Goal: Information Seeking & Learning: Compare options

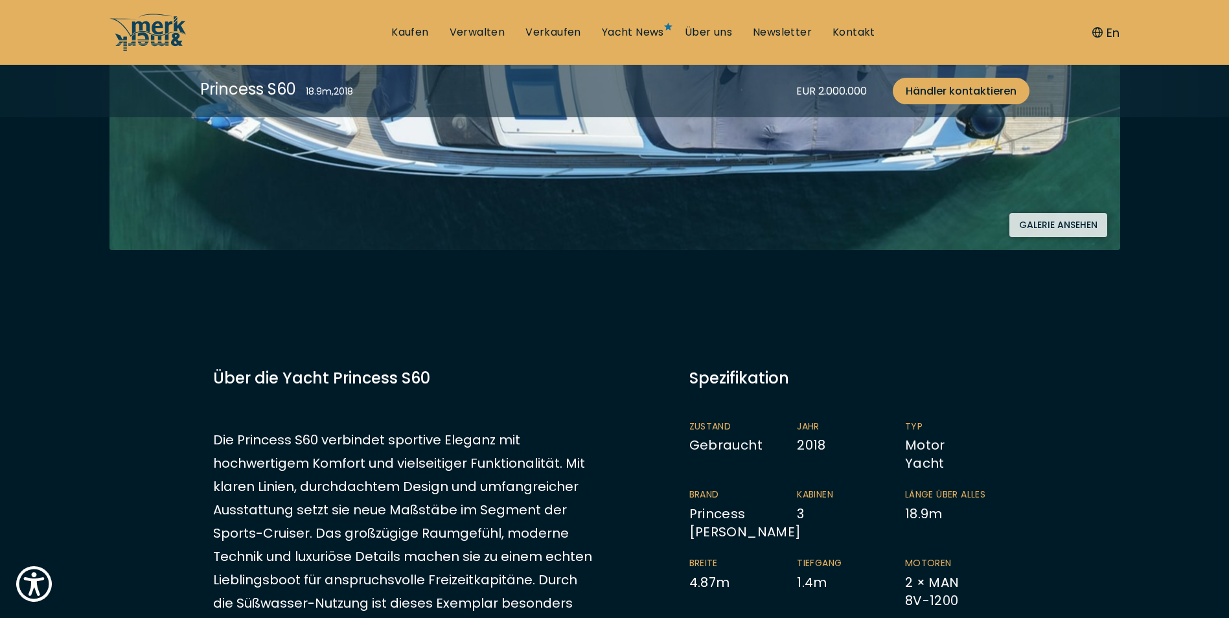
scroll to position [518, 0]
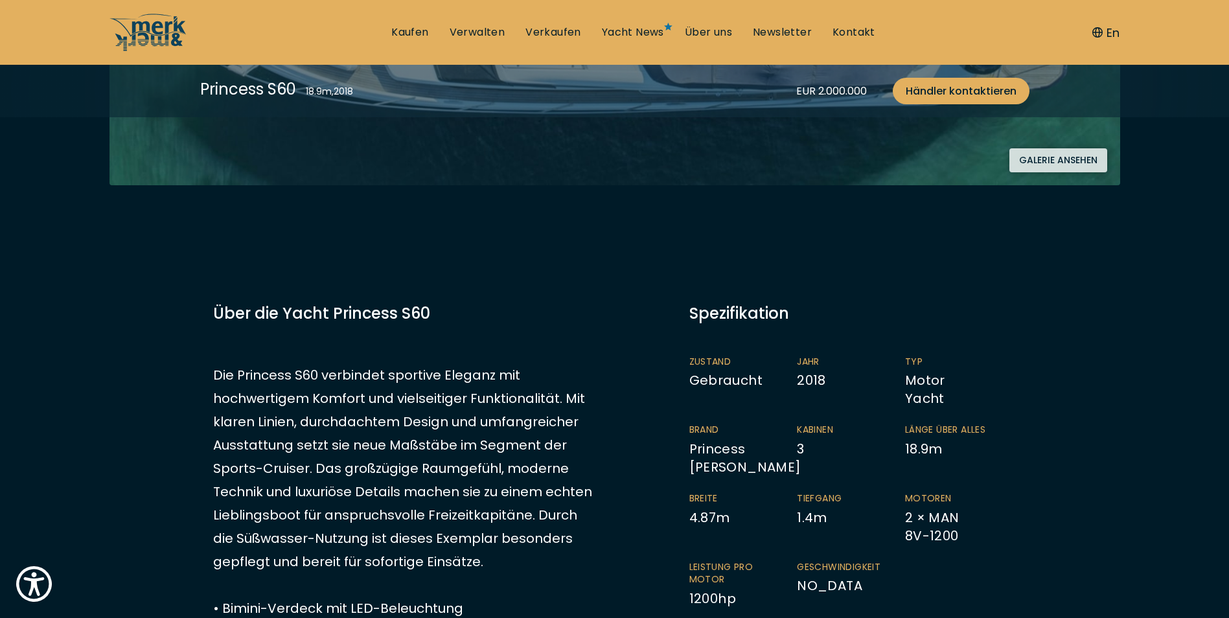
click at [1052, 159] on button "Galerie ansehen" at bounding box center [1058, 160] width 98 height 24
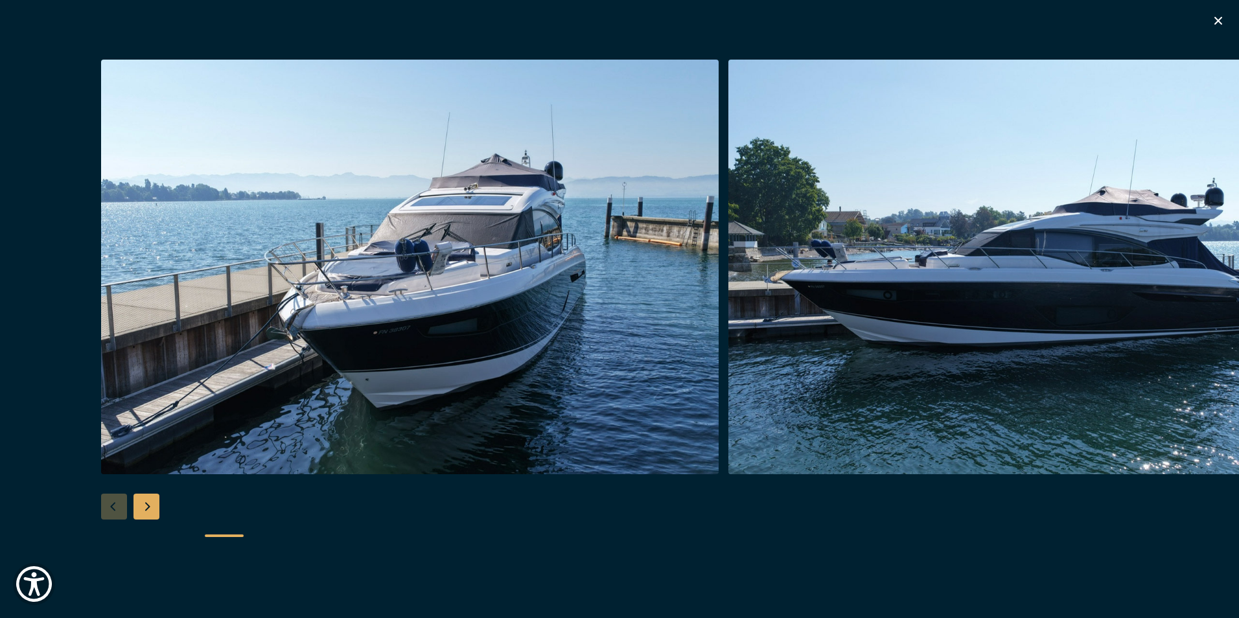
click at [145, 506] on div "Next slide" at bounding box center [146, 507] width 26 height 26
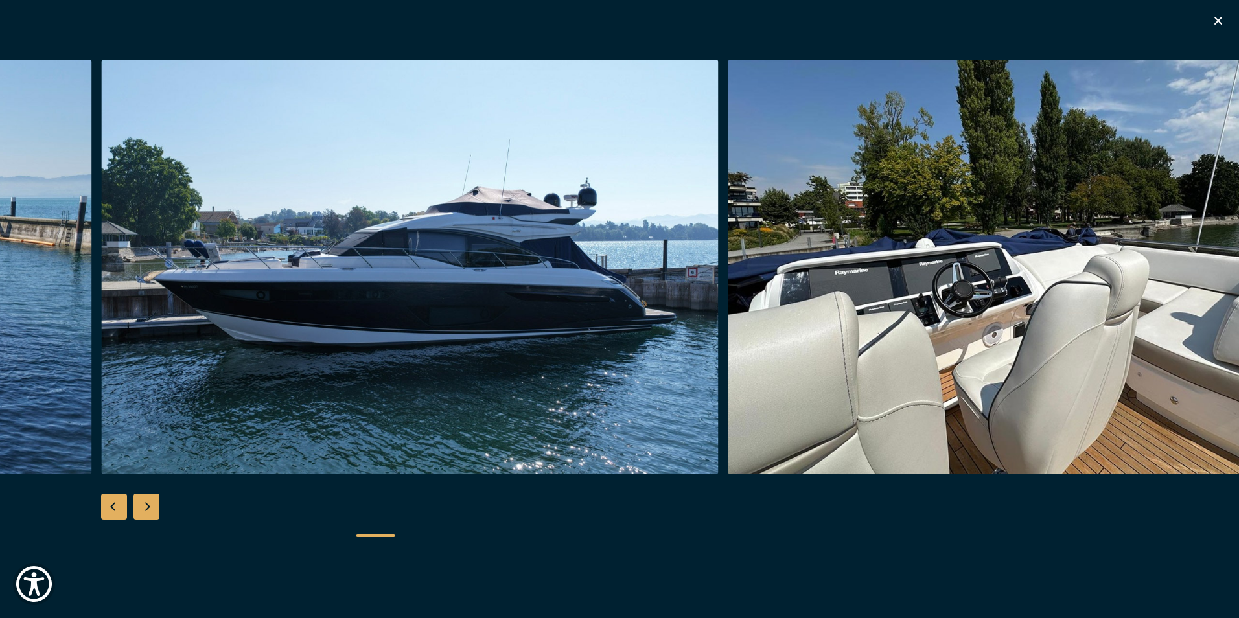
click at [148, 506] on div "Next slide" at bounding box center [146, 507] width 26 height 26
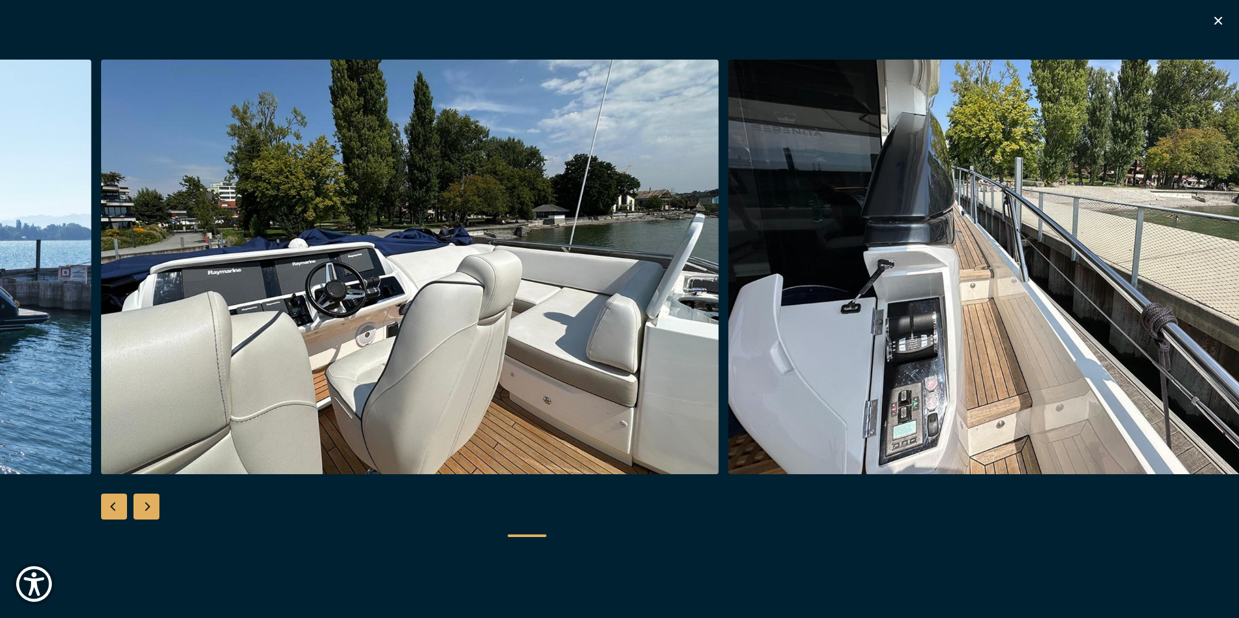
click at [148, 506] on div "Next slide" at bounding box center [146, 507] width 26 height 26
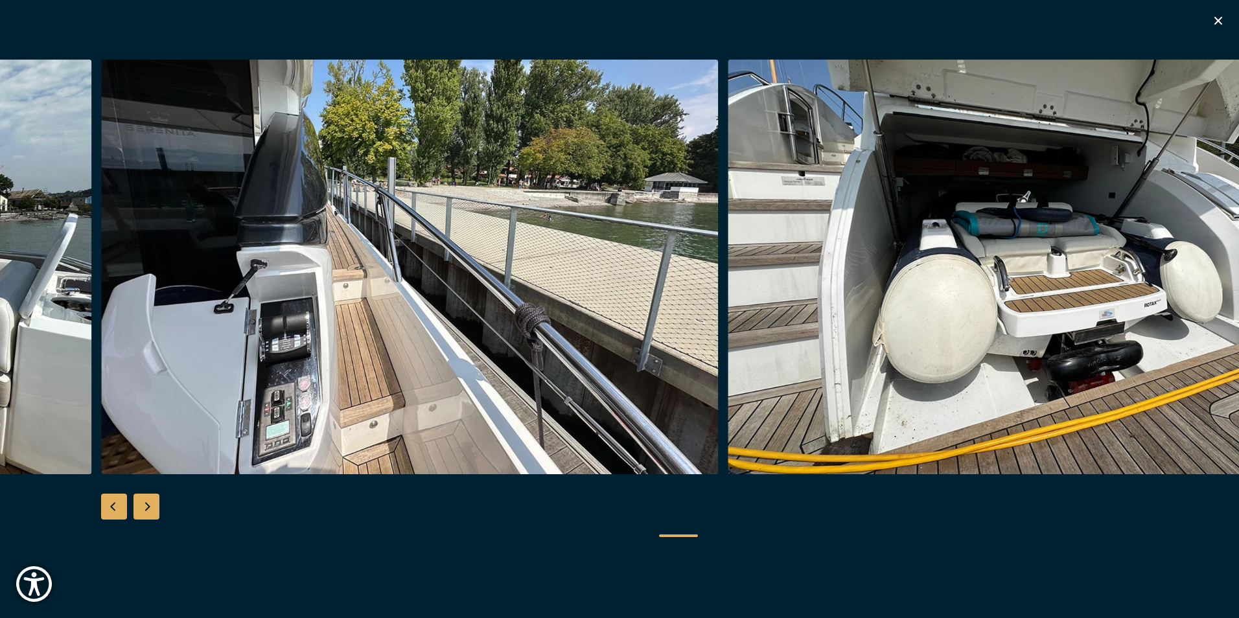
click at [155, 503] on div "Next slide" at bounding box center [146, 507] width 26 height 26
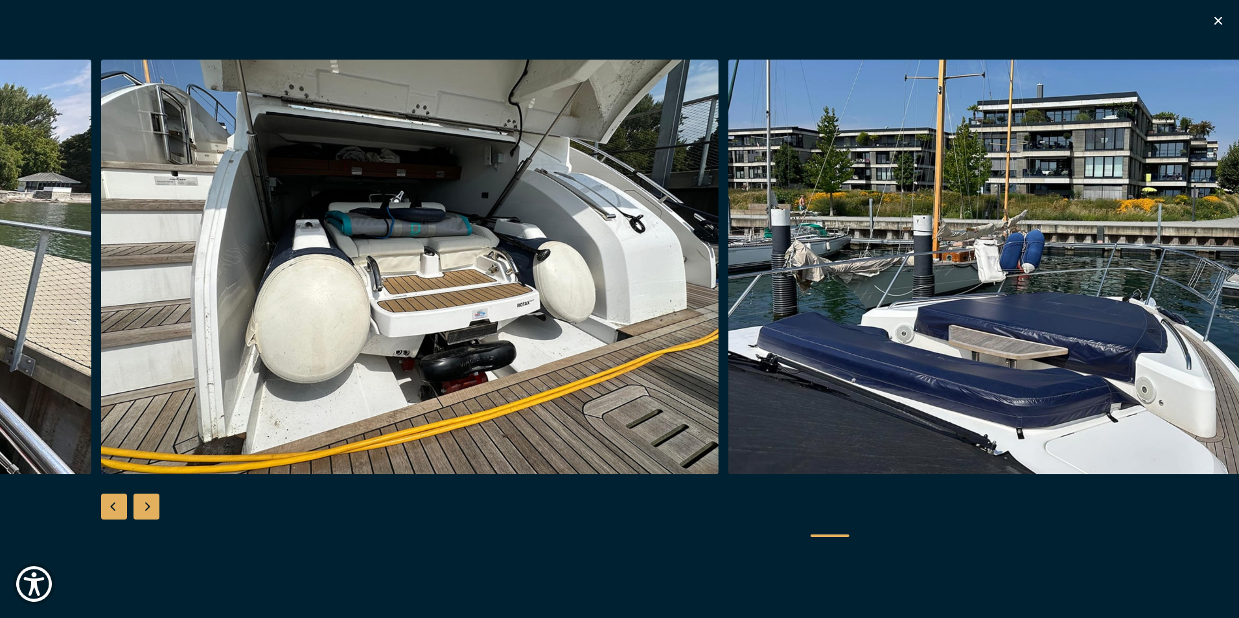
click at [163, 503] on div at bounding box center [619, 309] width 1239 height 499
click at [152, 506] on div "Next slide" at bounding box center [146, 507] width 26 height 26
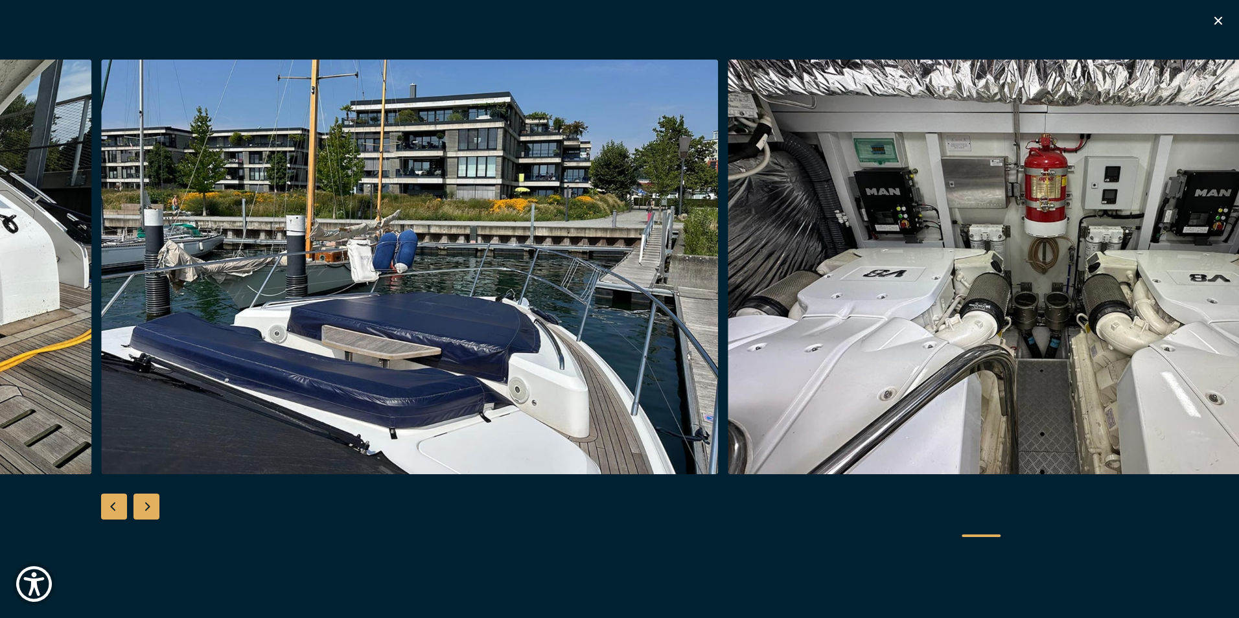
click at [153, 503] on div "Next slide" at bounding box center [146, 507] width 26 height 26
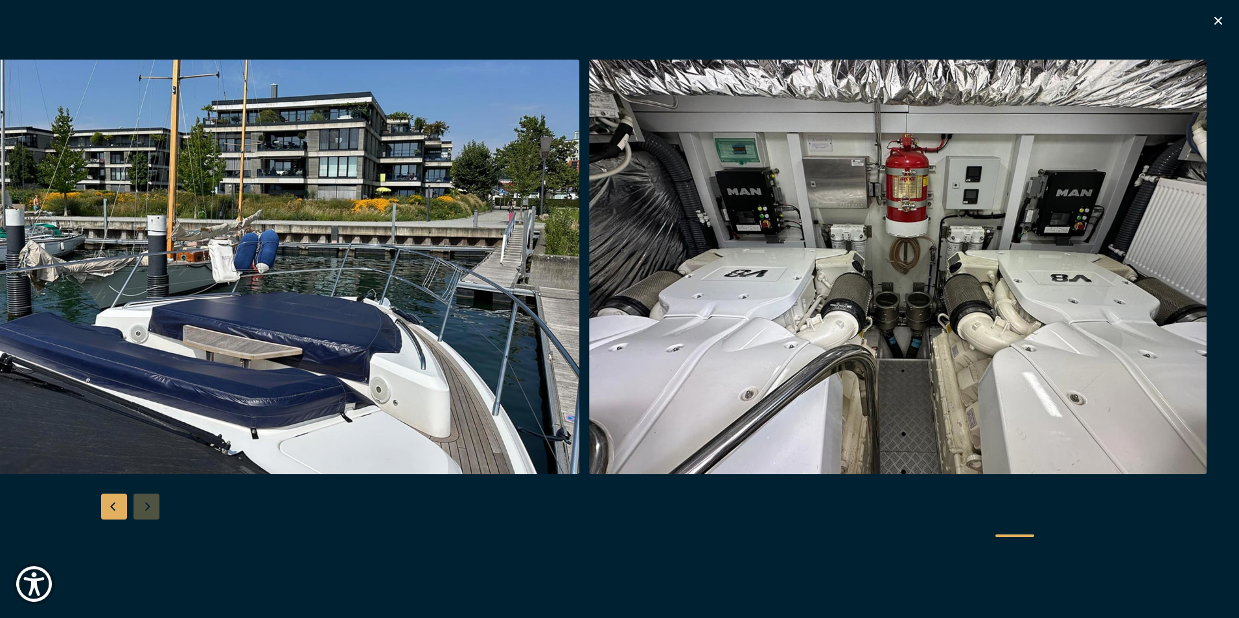
click at [153, 503] on div at bounding box center [619, 309] width 1239 height 499
click at [1215, 15] on icon "button" at bounding box center [1218, 21] width 16 height 16
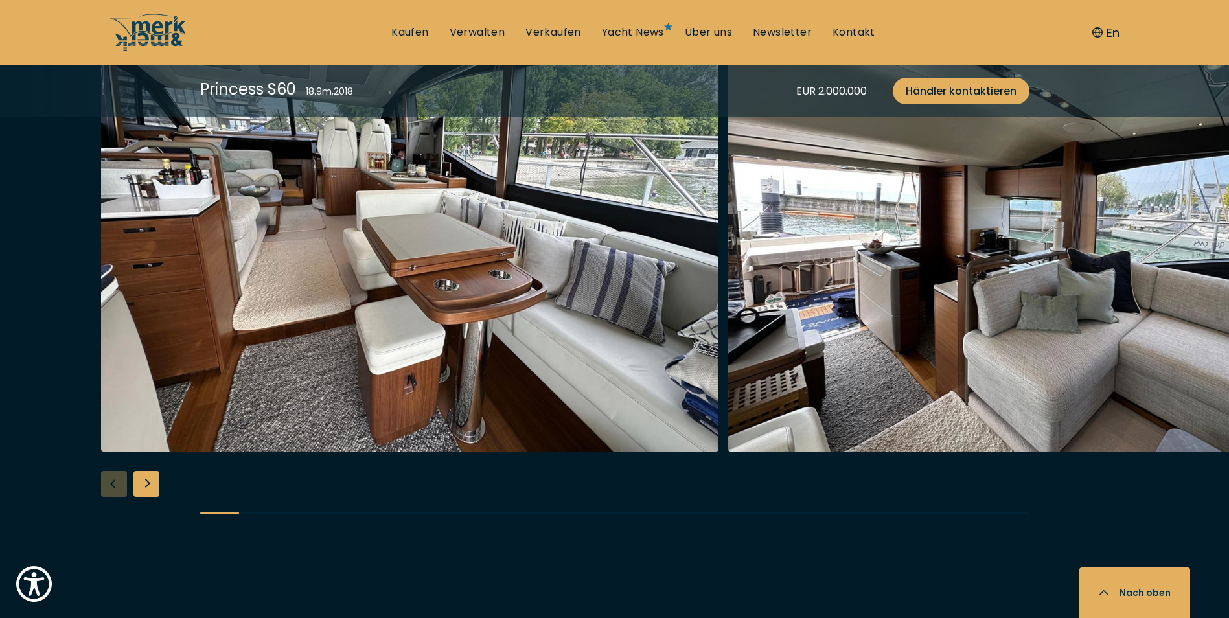
scroll to position [2397, 0]
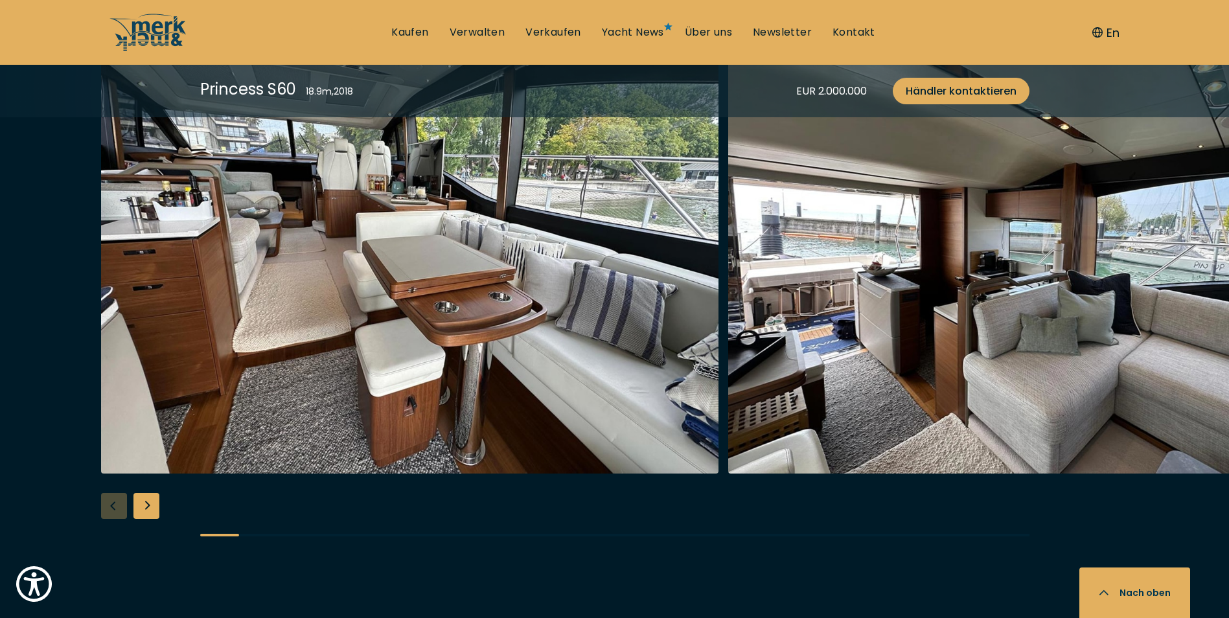
click at [146, 500] on div "Next slide" at bounding box center [146, 506] width 26 height 26
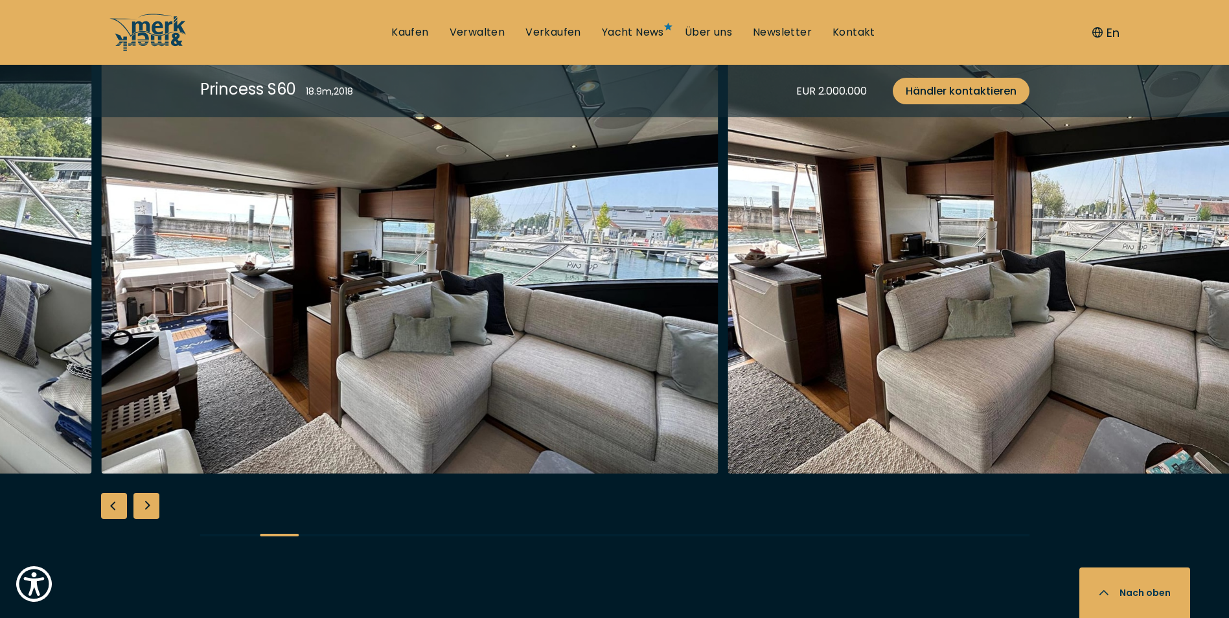
click at [159, 500] on div at bounding box center [614, 308] width 1229 height 499
click at [152, 504] on div "Next slide" at bounding box center [146, 506] width 26 height 26
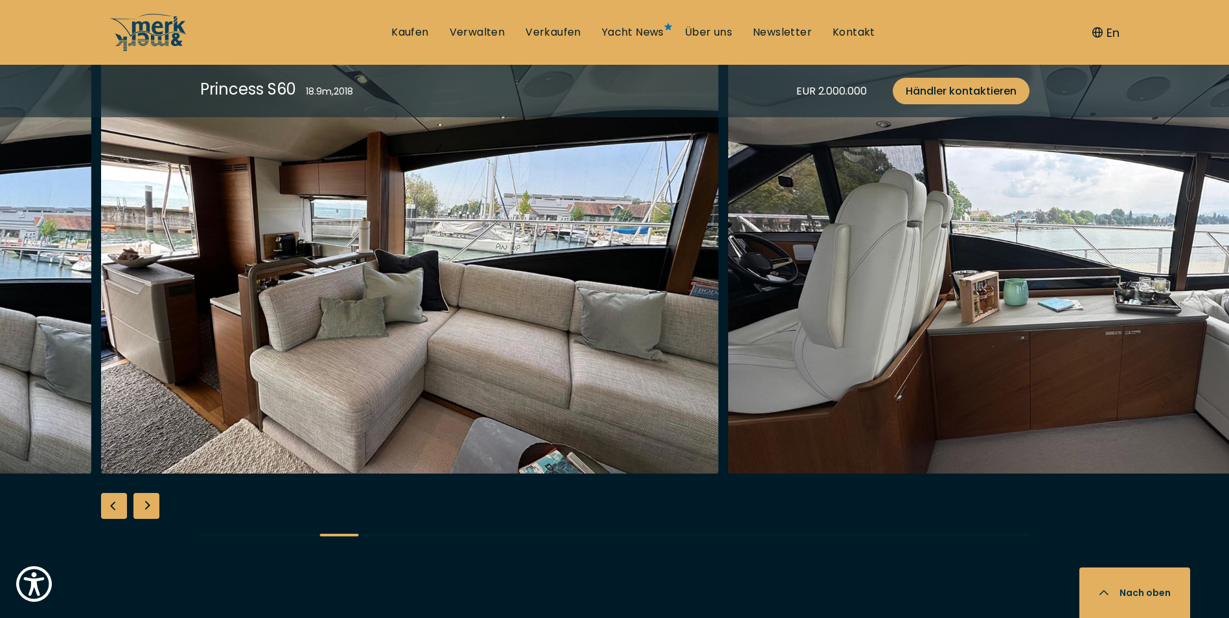
click at [150, 504] on div "Next slide" at bounding box center [146, 506] width 26 height 26
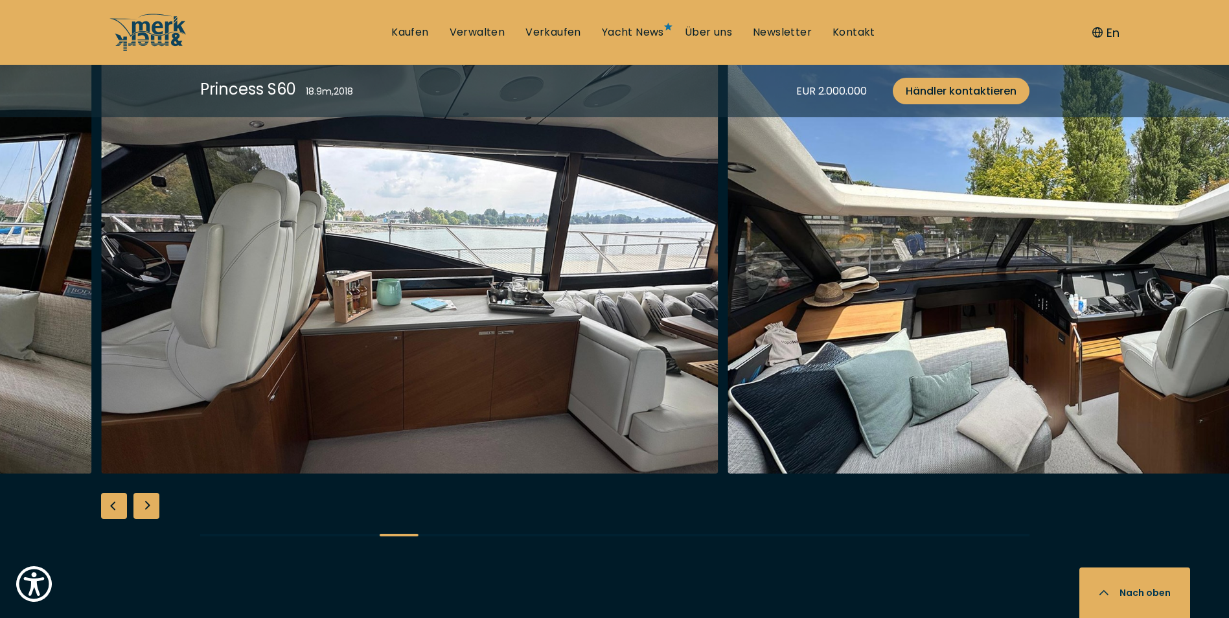
click at [150, 504] on div "Next slide" at bounding box center [146, 506] width 26 height 26
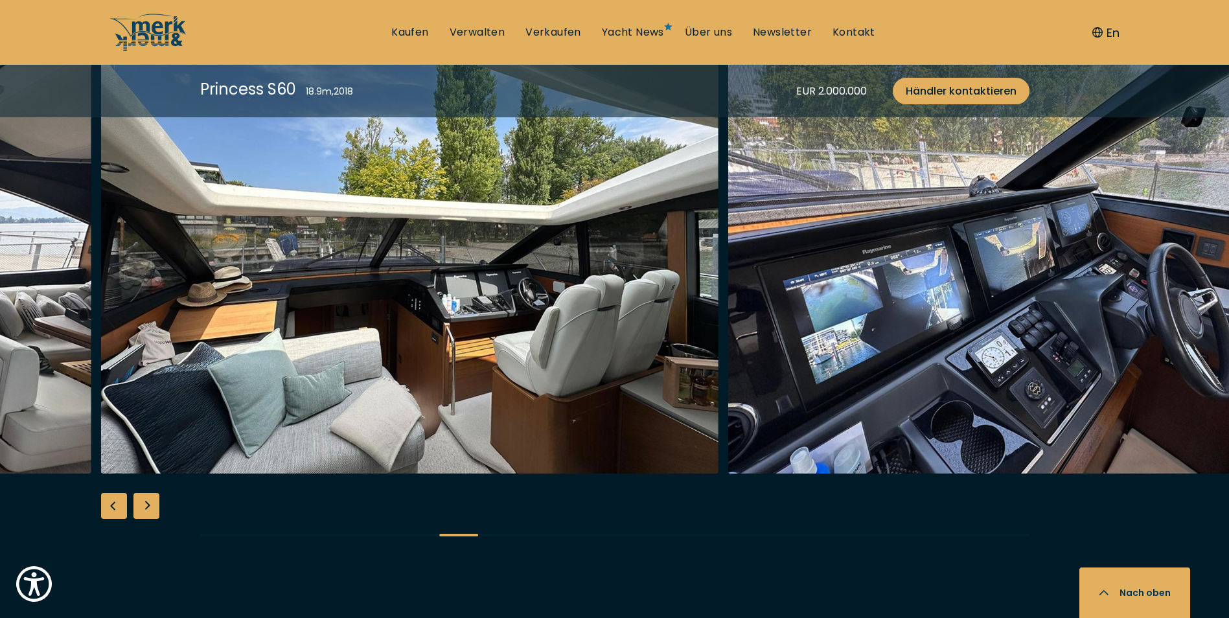
click at [150, 504] on div "Next slide" at bounding box center [146, 506] width 26 height 26
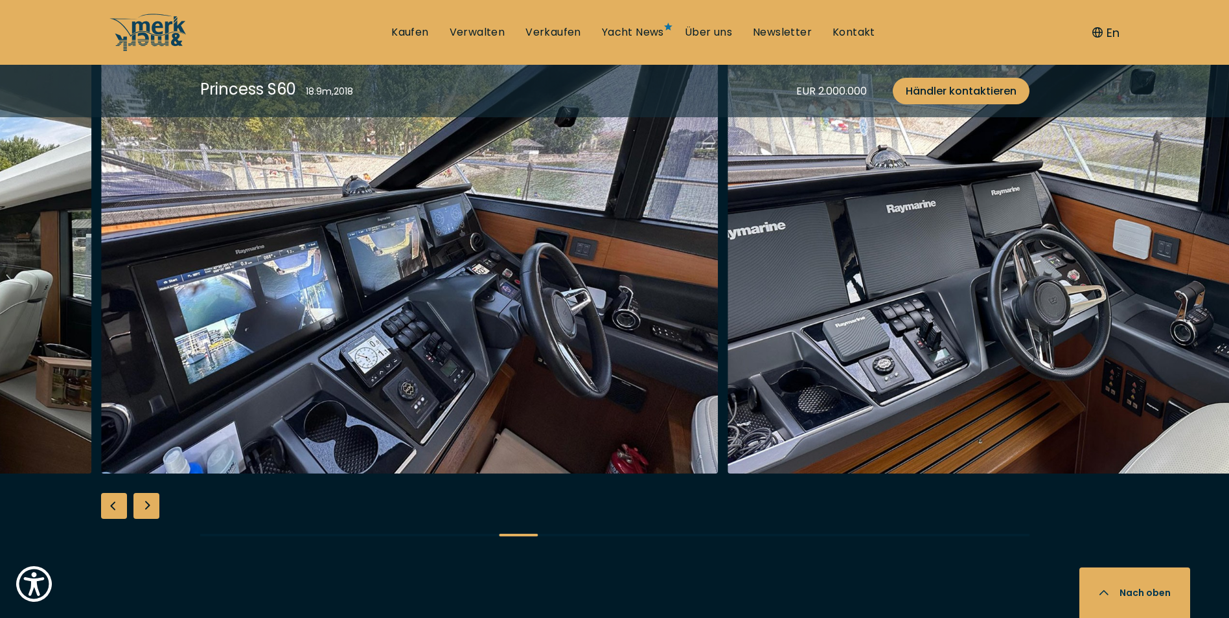
click at [150, 504] on div "Next slide" at bounding box center [146, 506] width 26 height 26
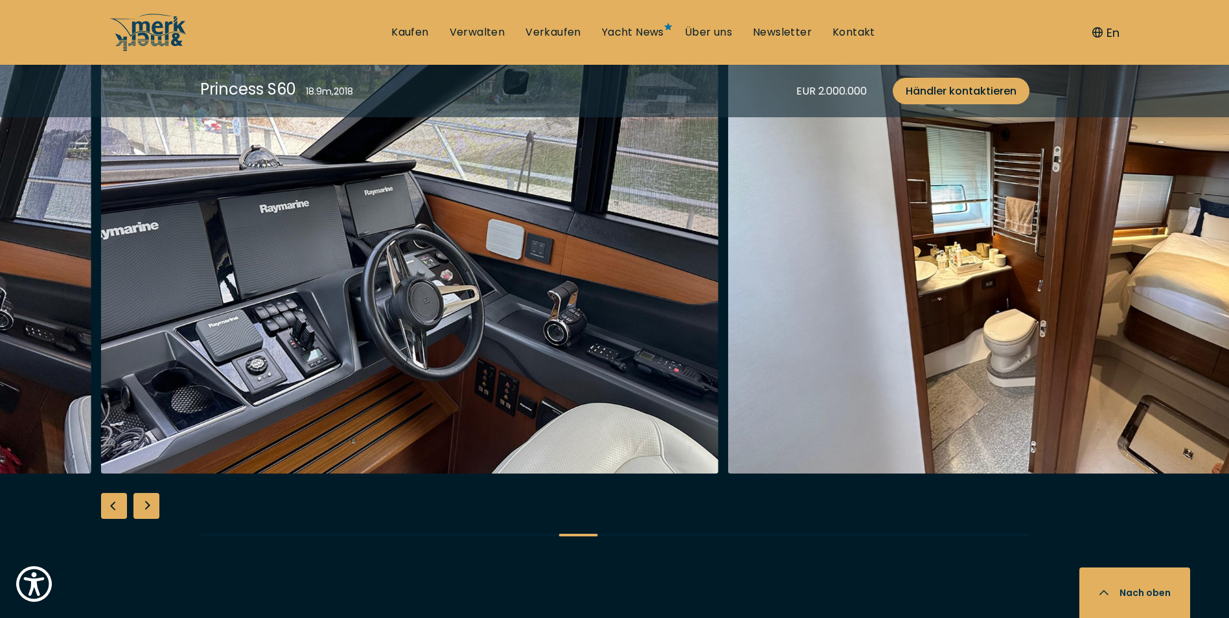
click at [152, 504] on div "Next slide" at bounding box center [146, 506] width 26 height 26
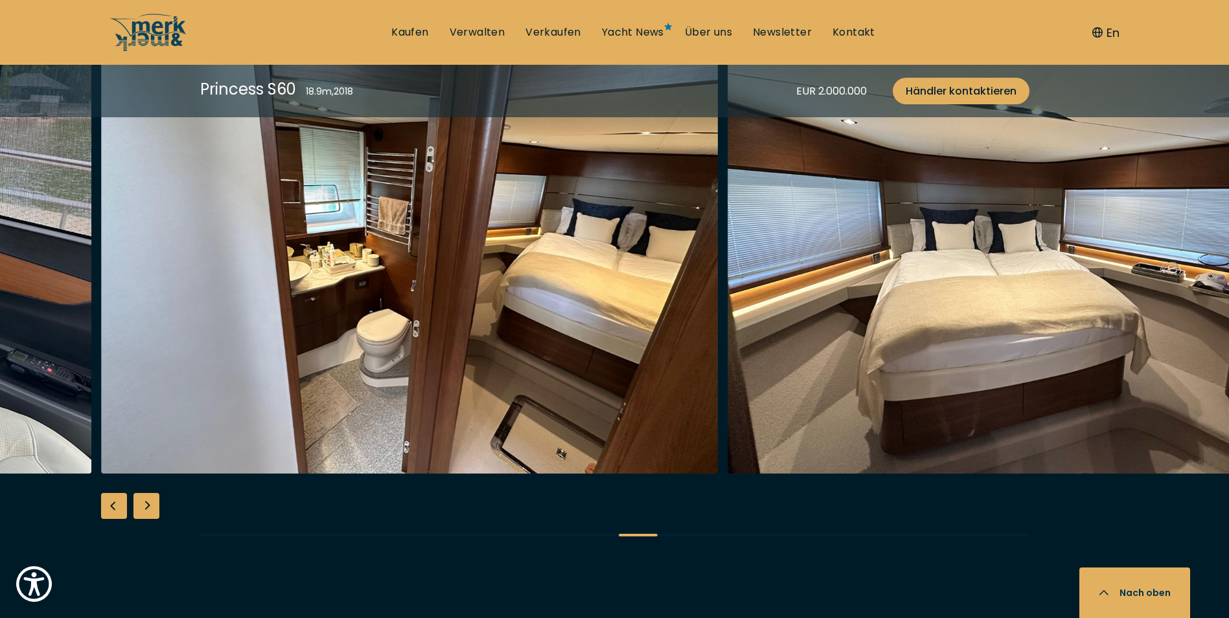
click at [151, 501] on div "Next slide" at bounding box center [146, 506] width 26 height 26
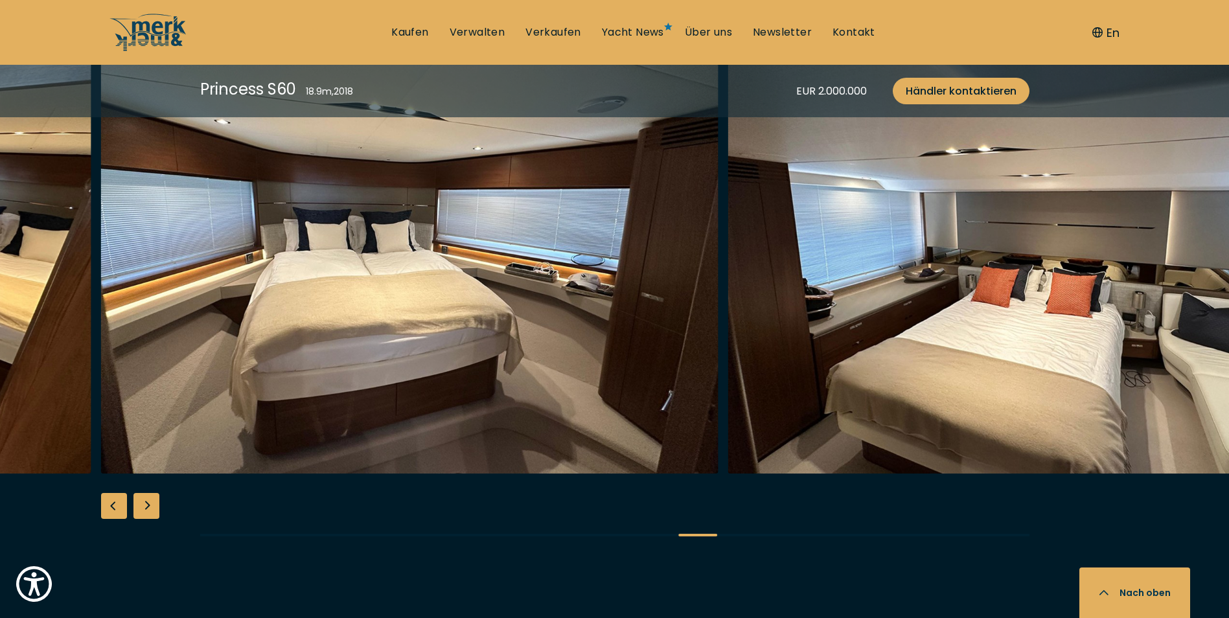
click at [156, 502] on div "Next slide" at bounding box center [146, 506] width 26 height 26
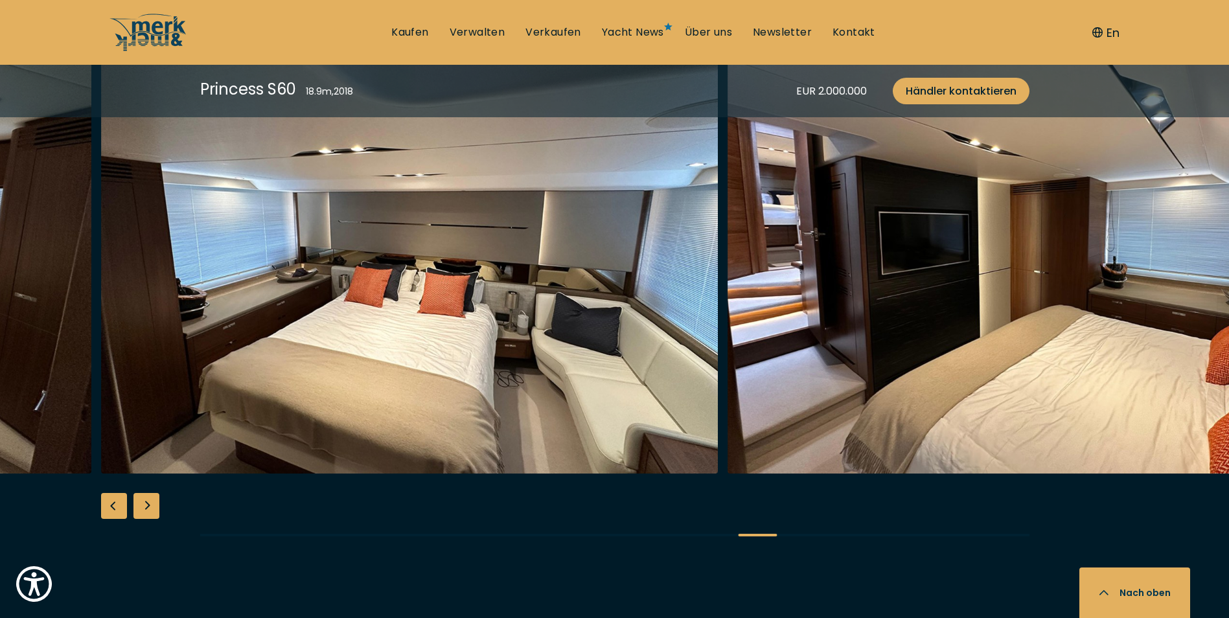
click at [156, 502] on div "Next slide" at bounding box center [146, 506] width 26 height 26
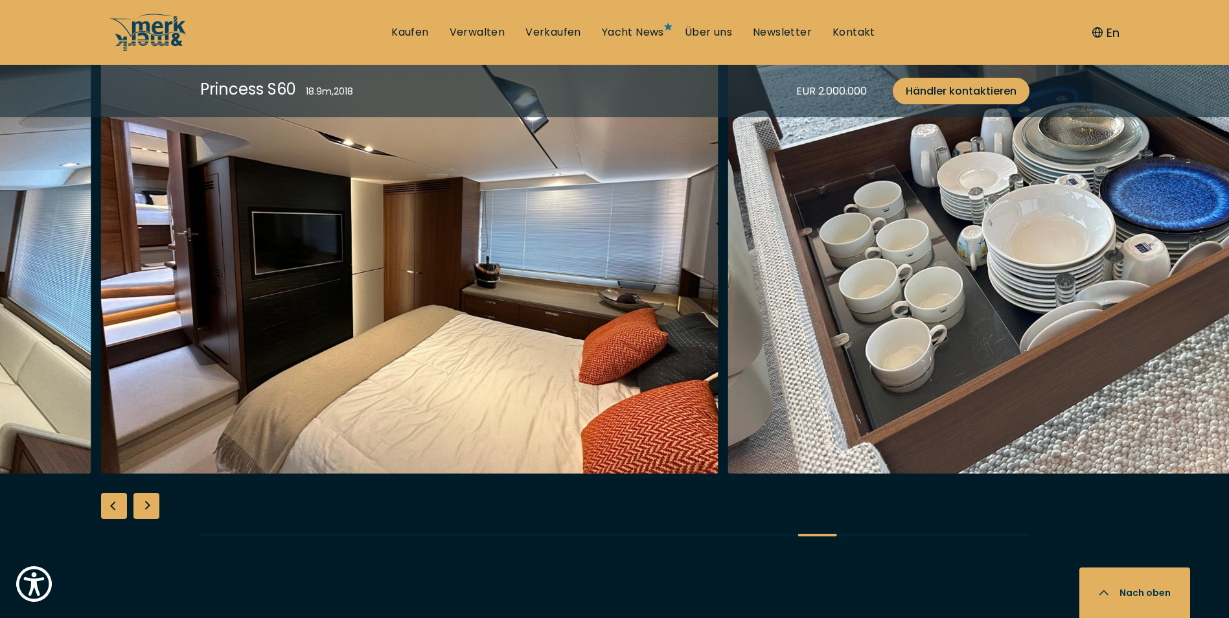
click at [156, 502] on div "Next slide" at bounding box center [146, 506] width 26 height 26
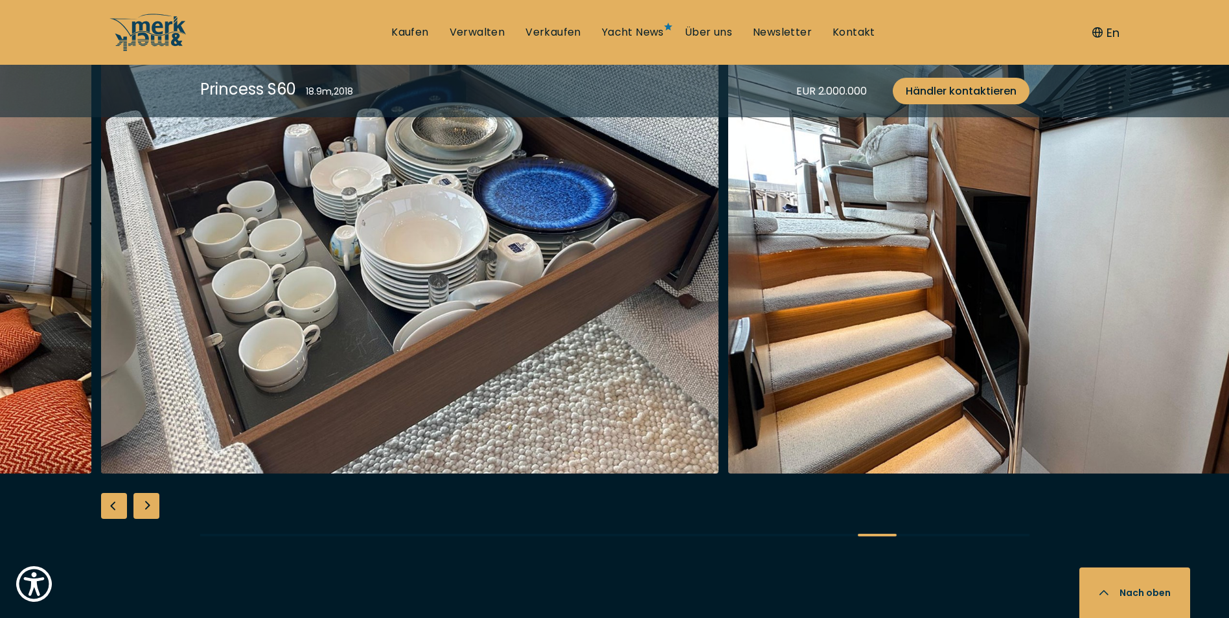
click at [156, 502] on div "Next slide" at bounding box center [146, 506] width 26 height 26
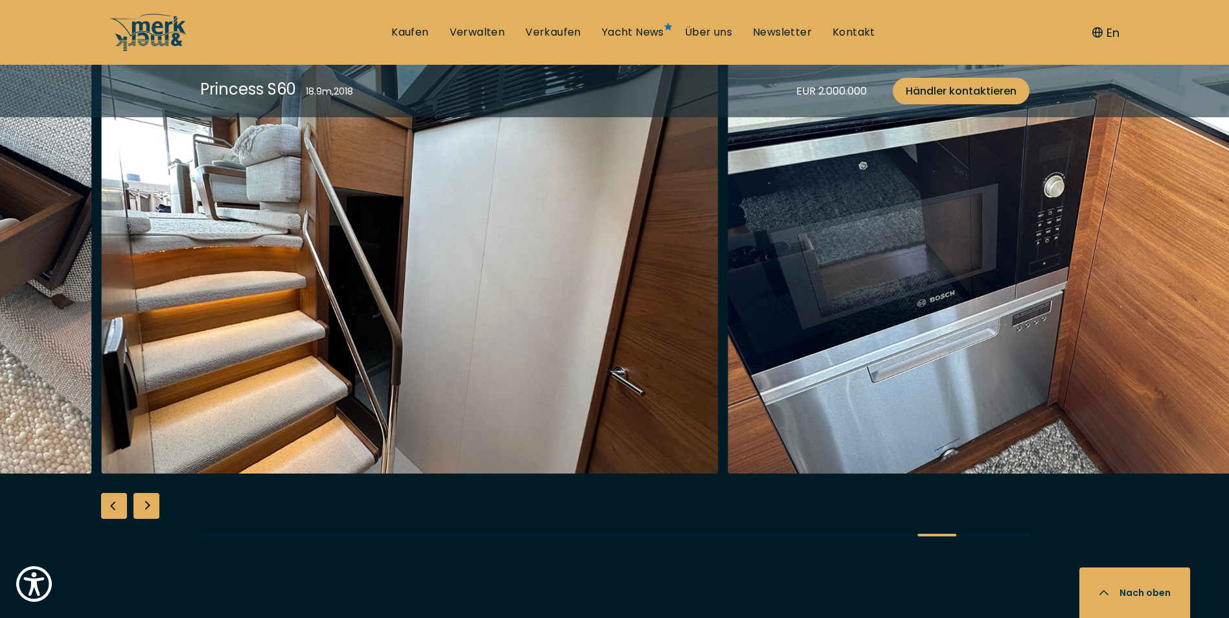
click at [157, 503] on div "Next slide" at bounding box center [146, 506] width 26 height 26
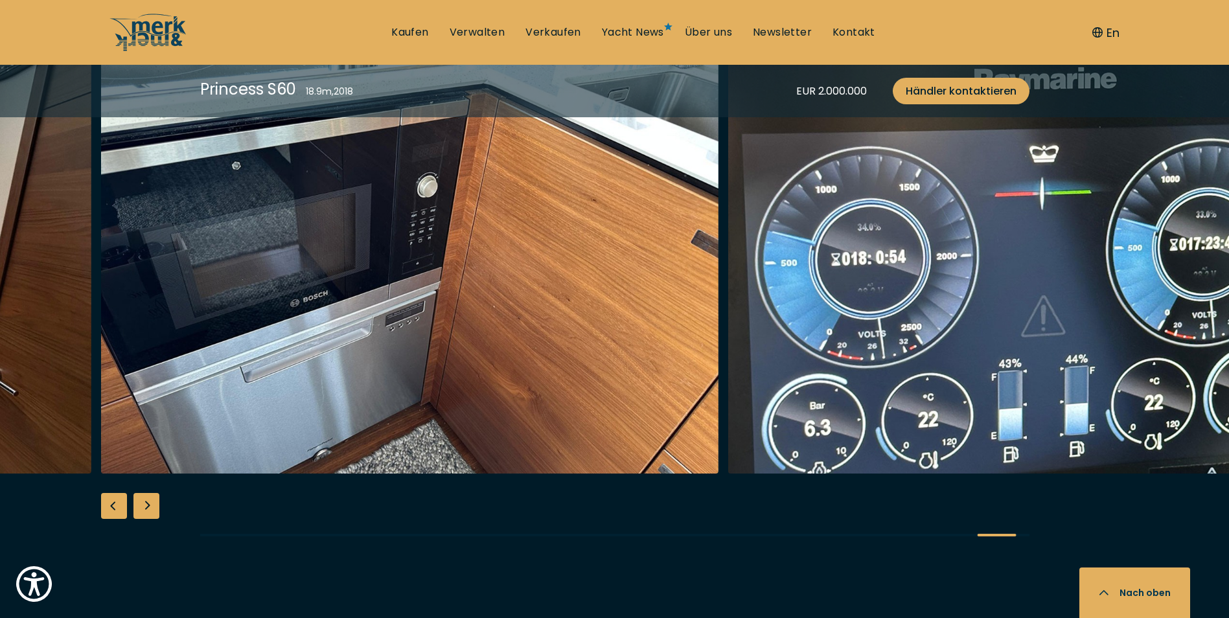
click at [157, 503] on div "Next slide" at bounding box center [146, 506] width 26 height 26
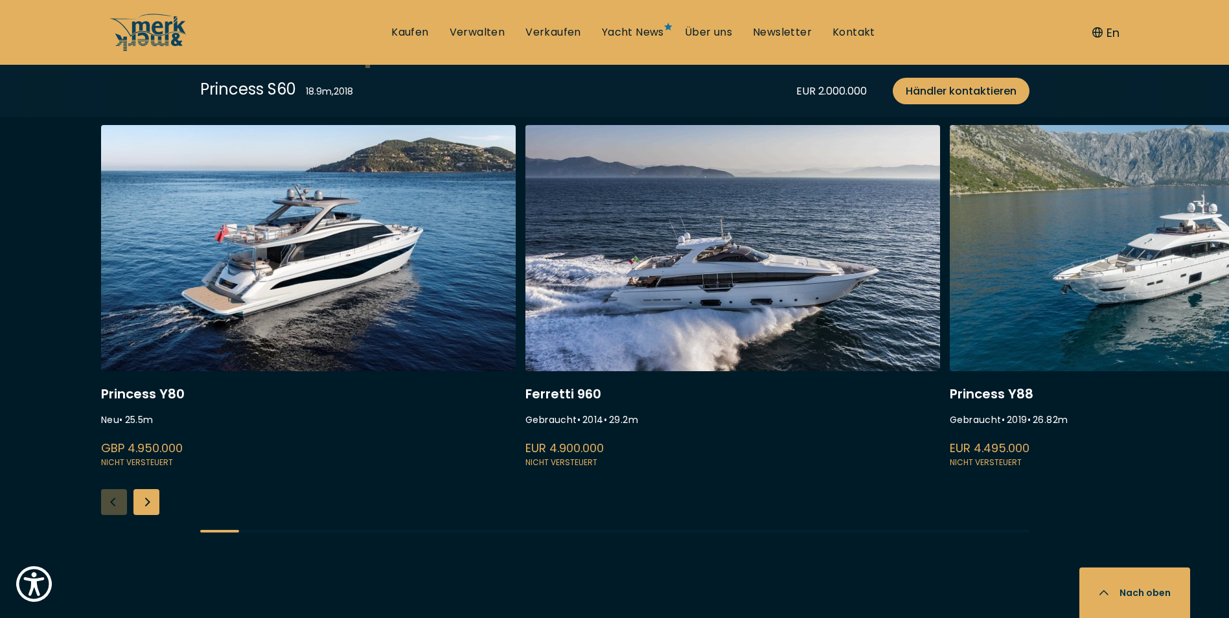
scroll to position [3434, 0]
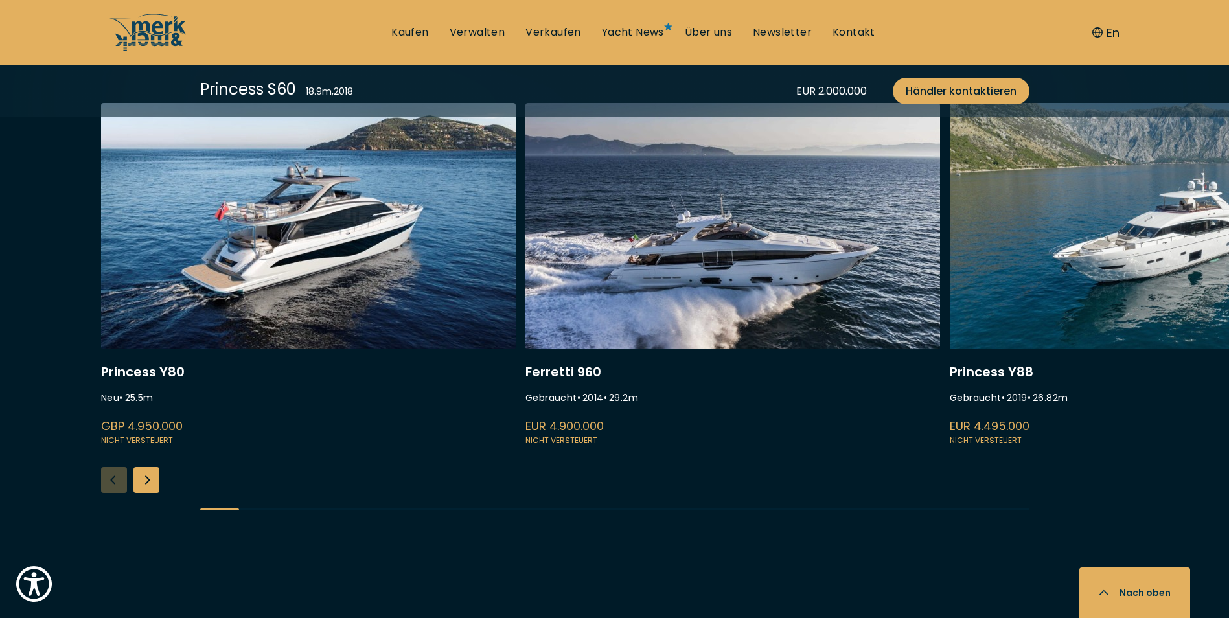
click at [271, 262] on link at bounding box center [308, 275] width 415 height 345
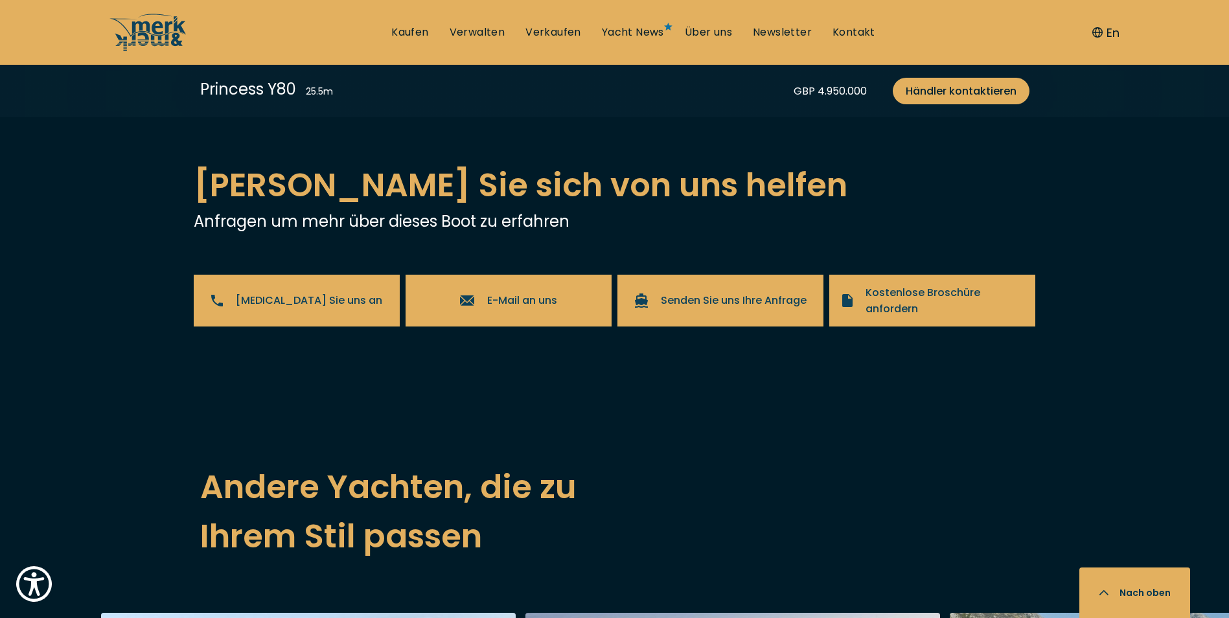
scroll to position [2333, 0]
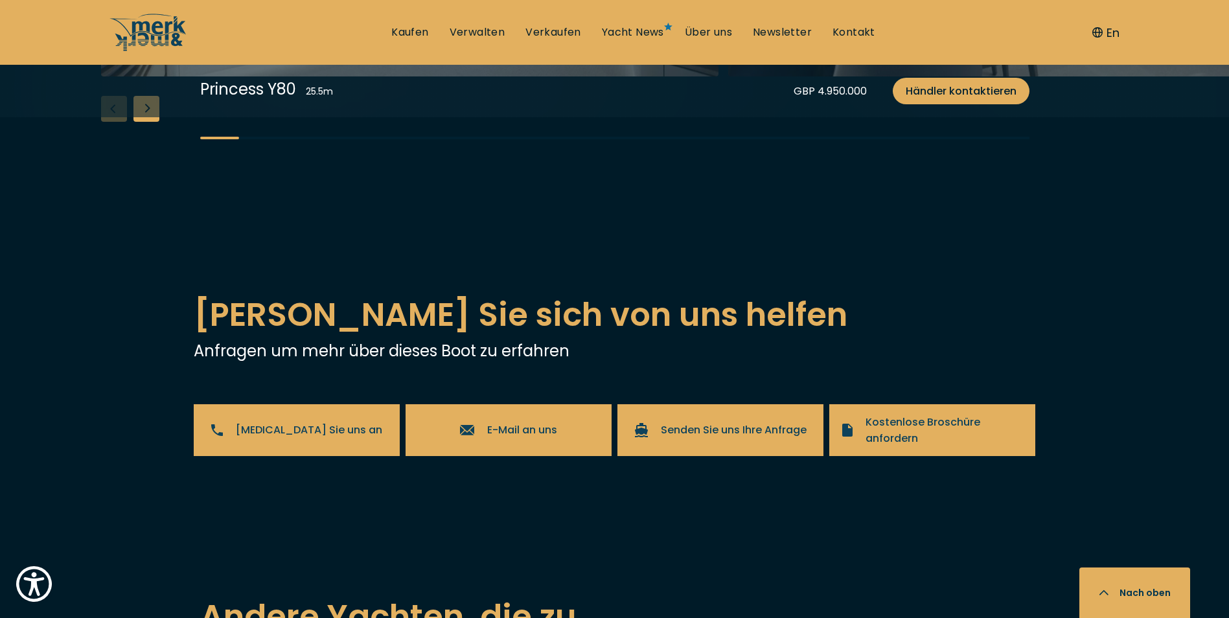
click at [148, 122] on div "Next slide" at bounding box center [146, 109] width 26 height 26
click at [151, 122] on div "Next slide" at bounding box center [146, 109] width 26 height 26
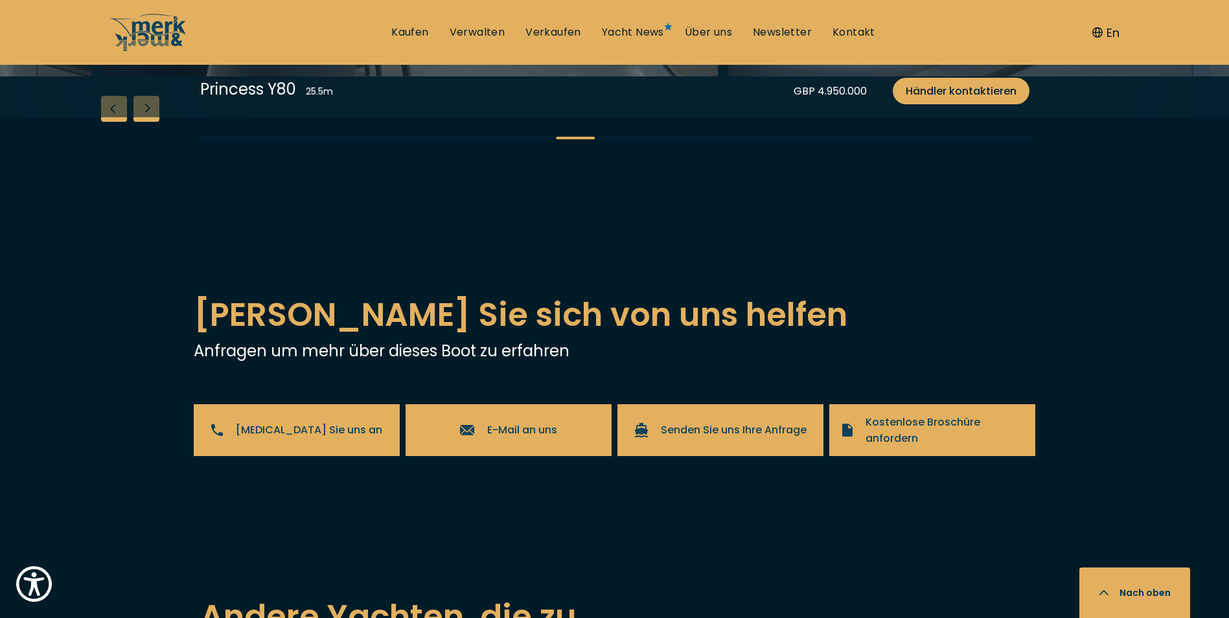
click at [151, 122] on div "Next slide" at bounding box center [146, 109] width 26 height 26
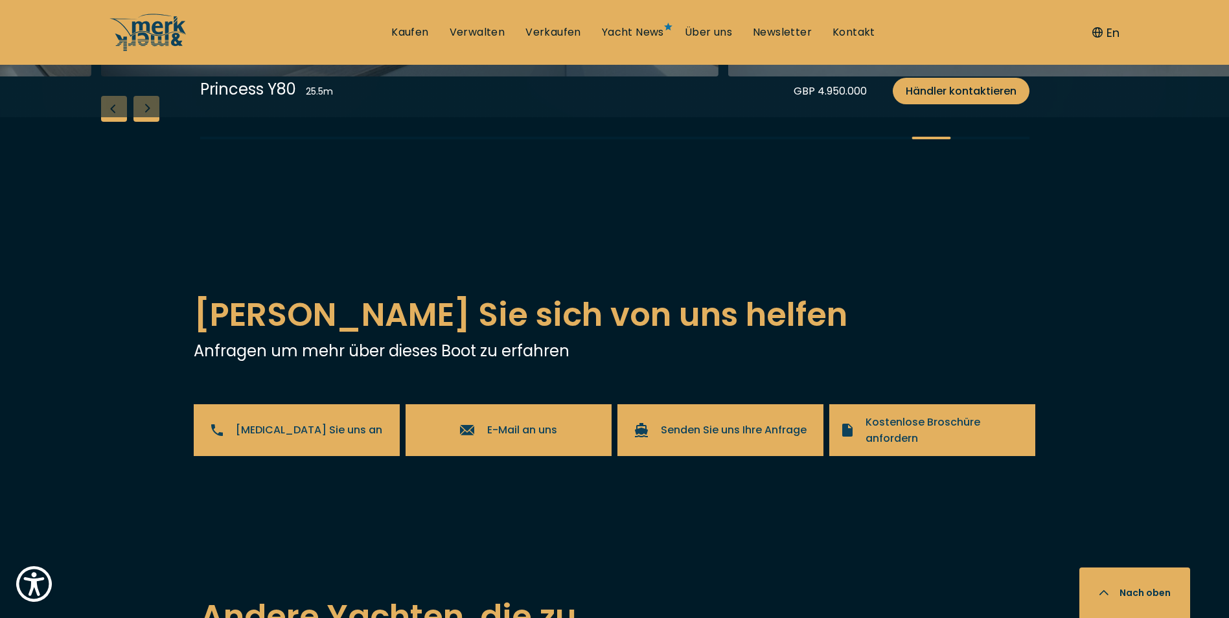
click at [151, 122] on div "Next slide" at bounding box center [146, 109] width 26 height 26
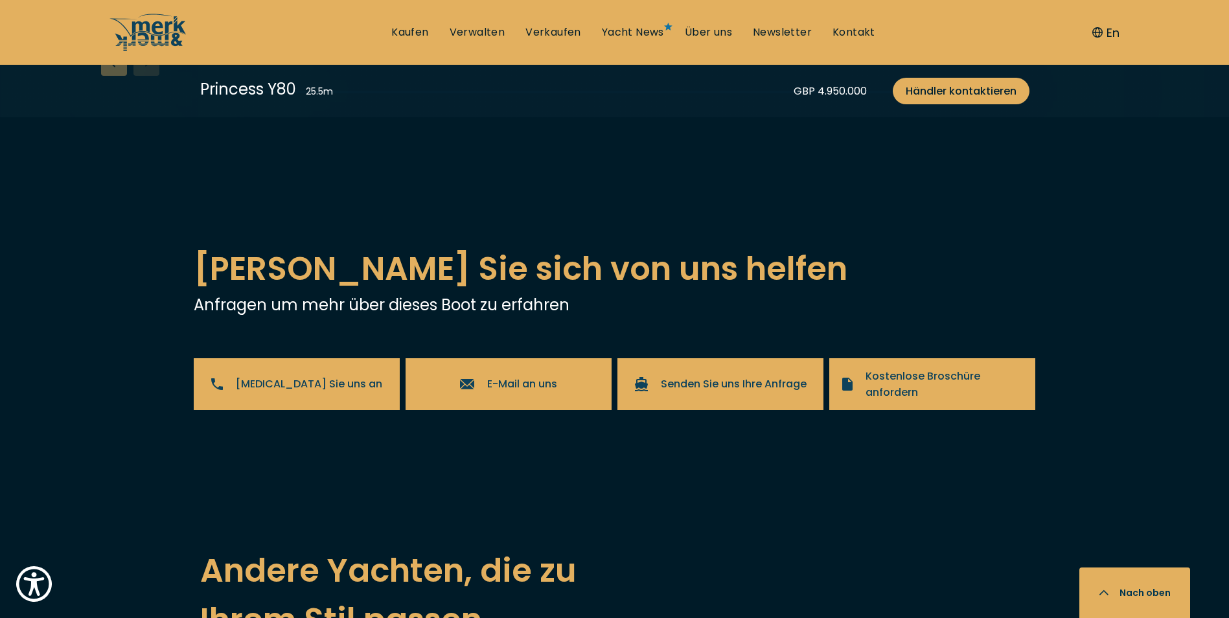
scroll to position [2462, 0]
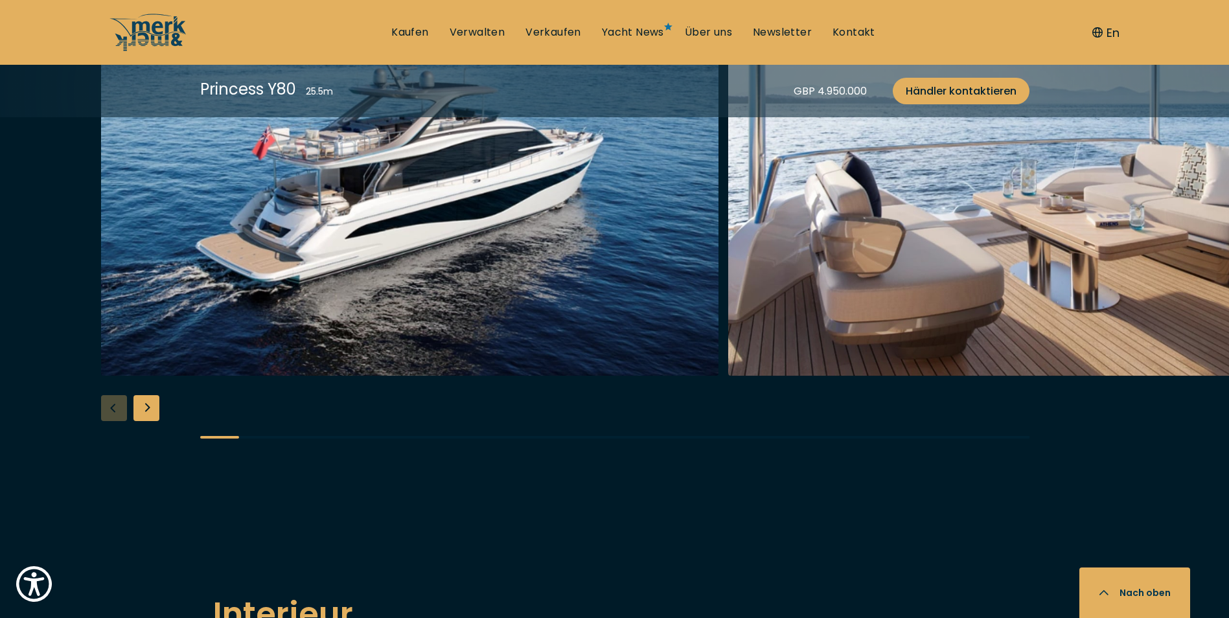
scroll to position [1490, 0]
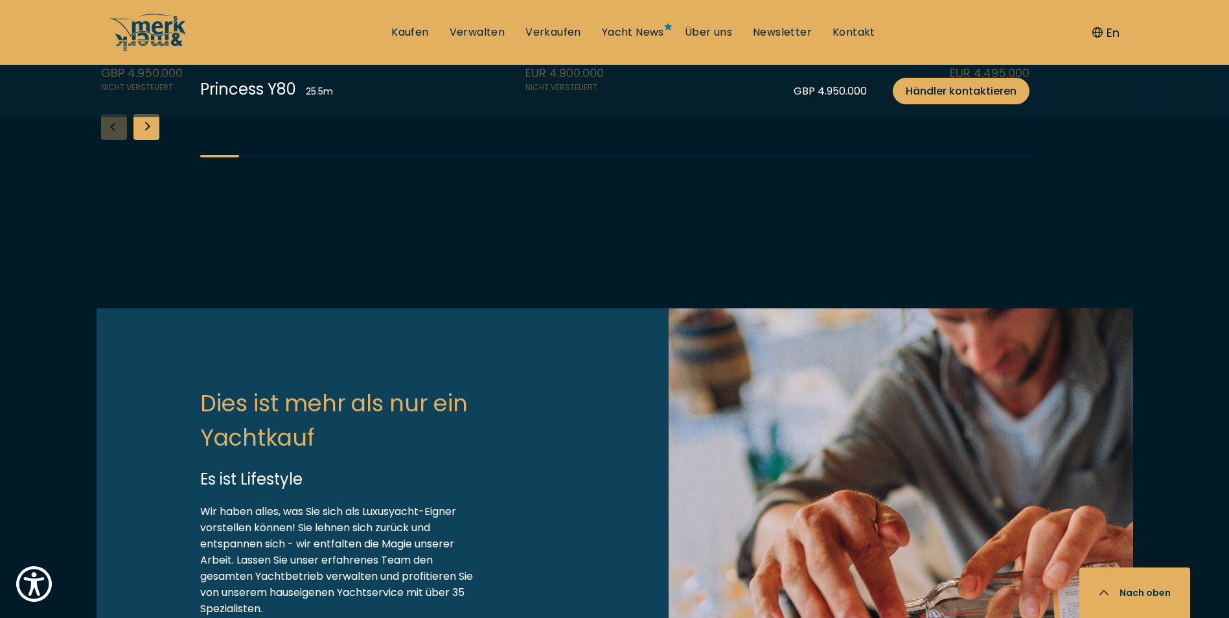
scroll to position [3304, 0]
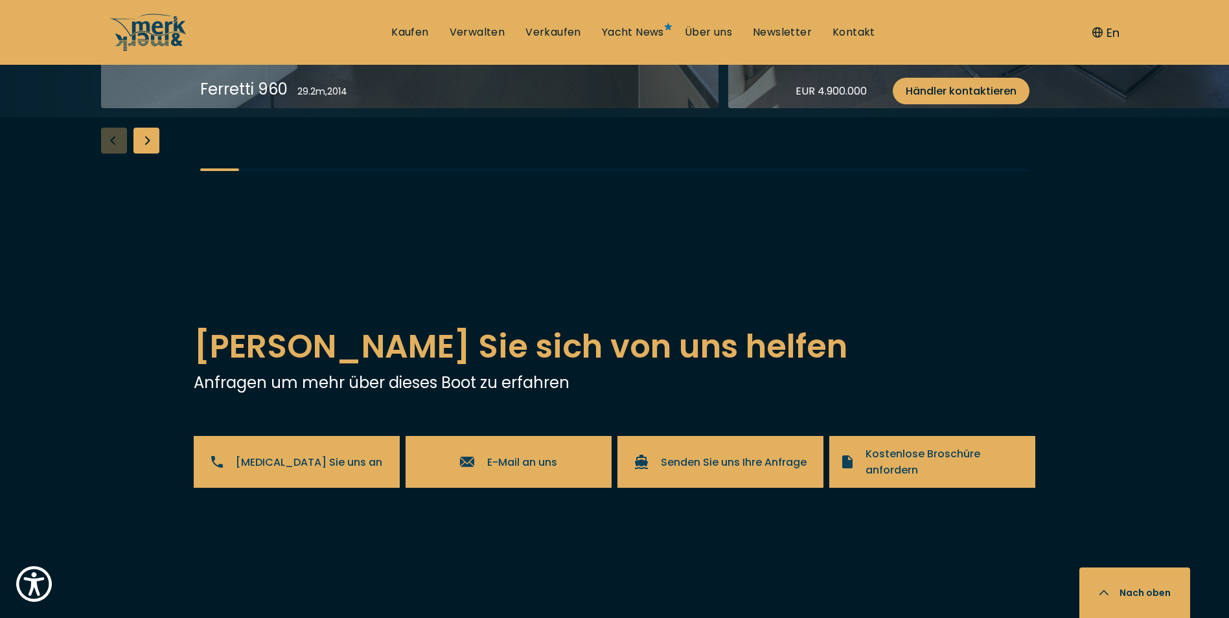
scroll to position [2333, 0]
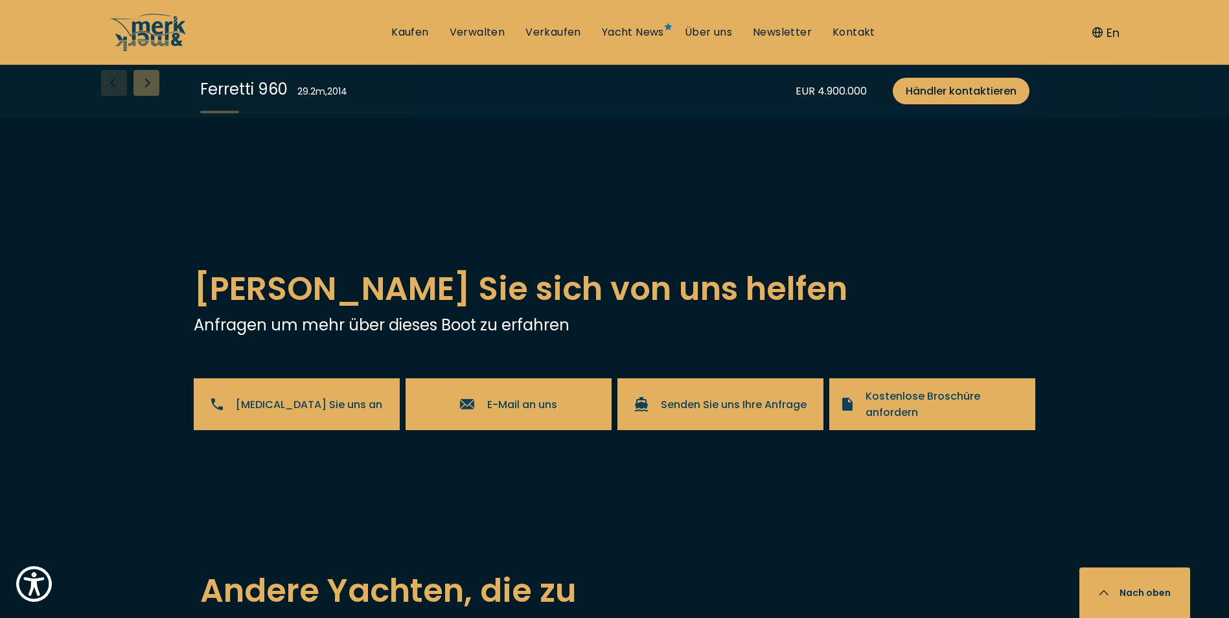
click at [150, 96] on div "Next slide" at bounding box center [146, 83] width 26 height 26
click at [151, 96] on div "Next slide" at bounding box center [146, 83] width 26 height 26
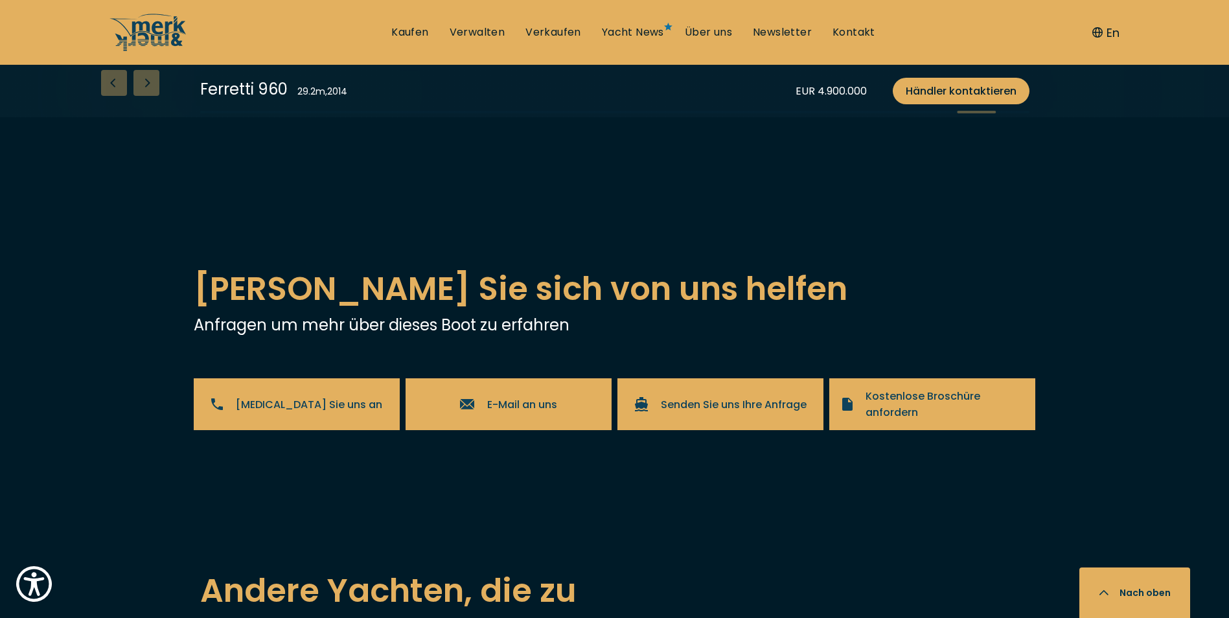
click at [151, 96] on div "Next slide" at bounding box center [146, 83] width 26 height 26
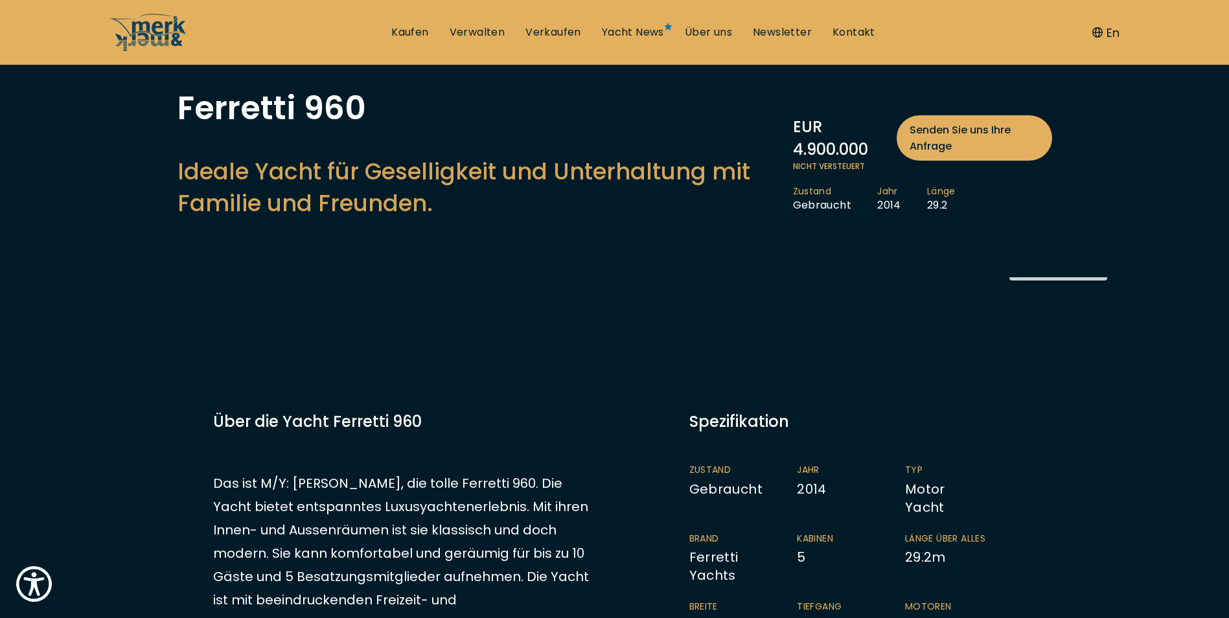
scroll to position [0, 0]
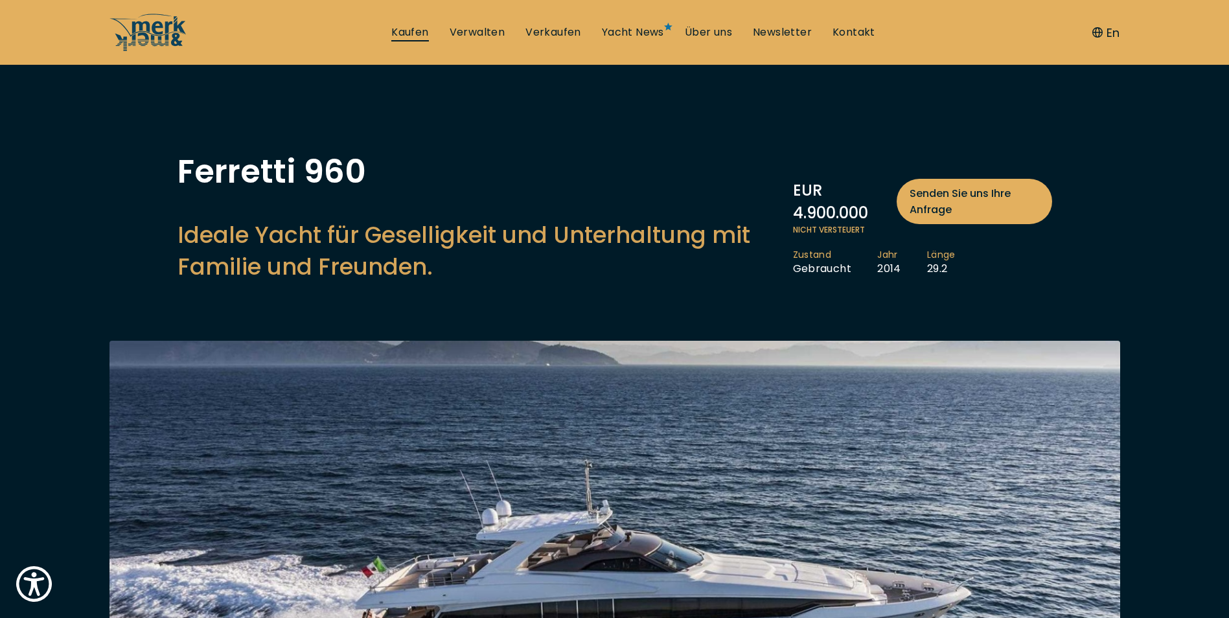
click at [416, 31] on link "Kaufen" at bounding box center [409, 32] width 37 height 14
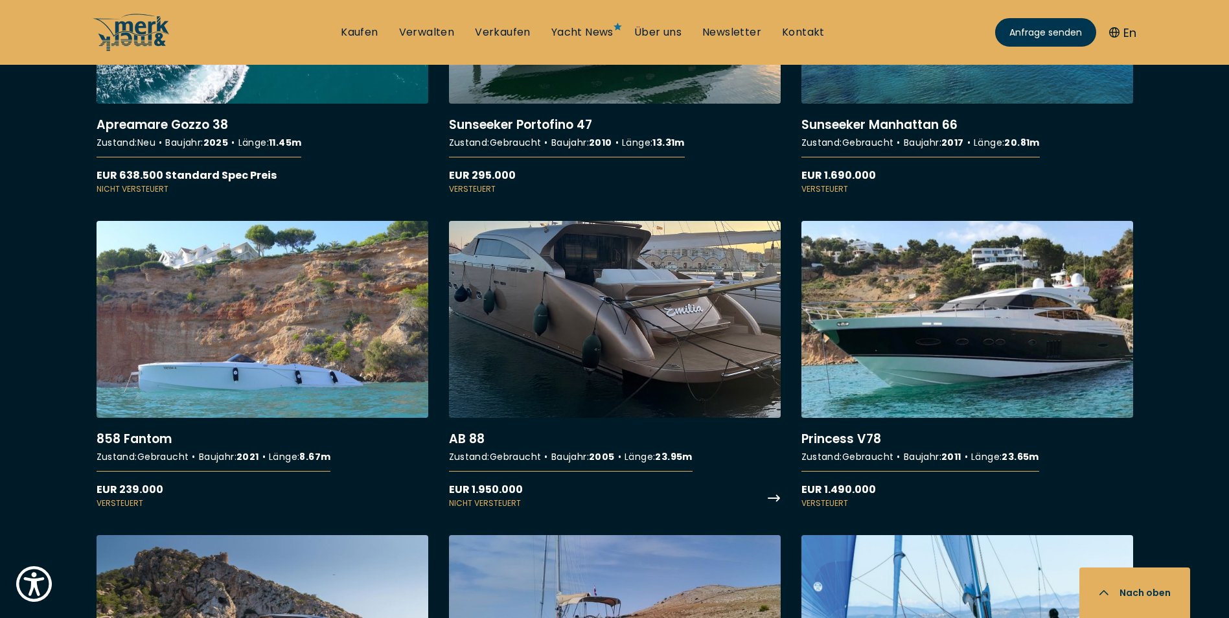
scroll to position [2009, 0]
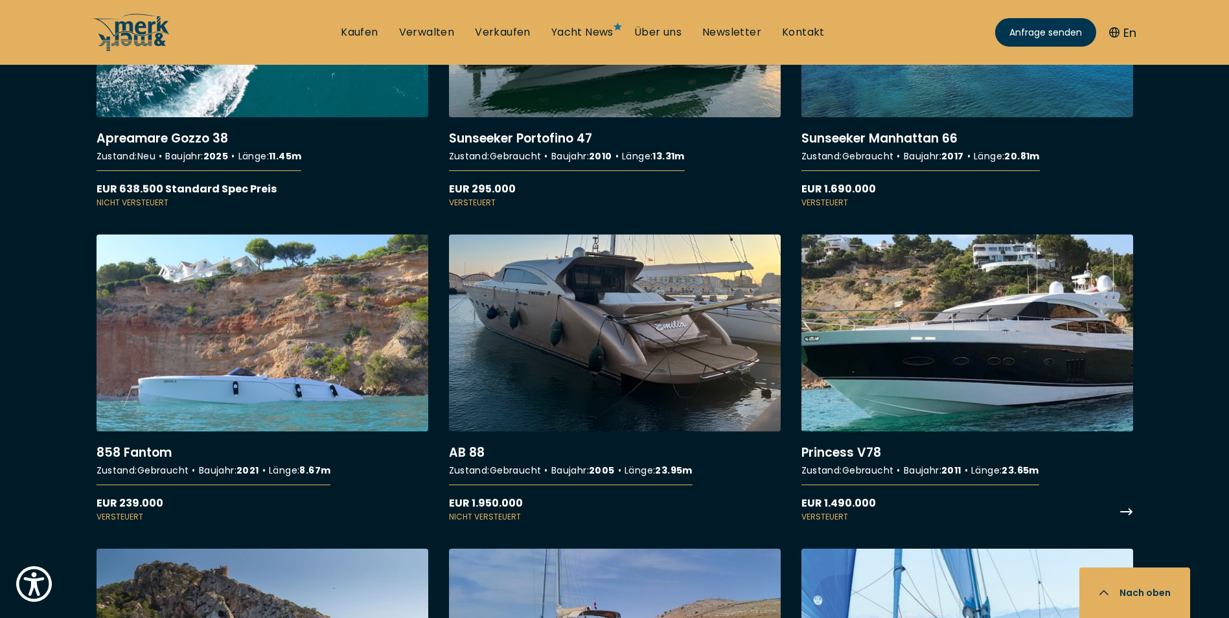
click at [947, 352] on link "More details about Princess V78" at bounding box center [967, 379] width 332 height 288
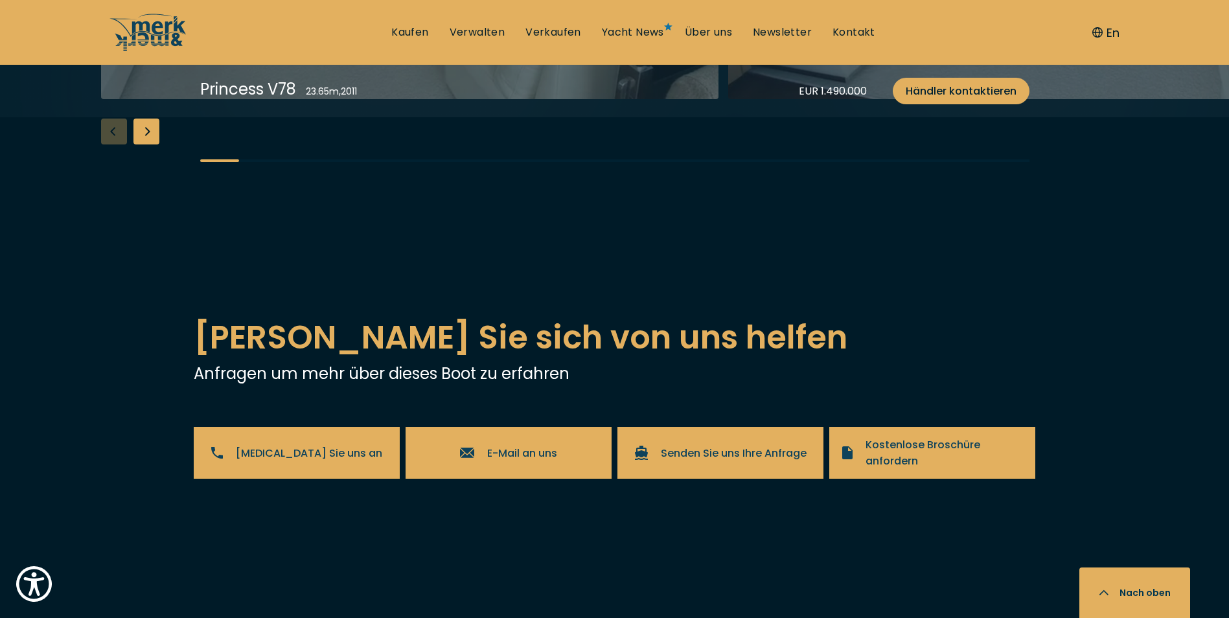
scroll to position [2138, 0]
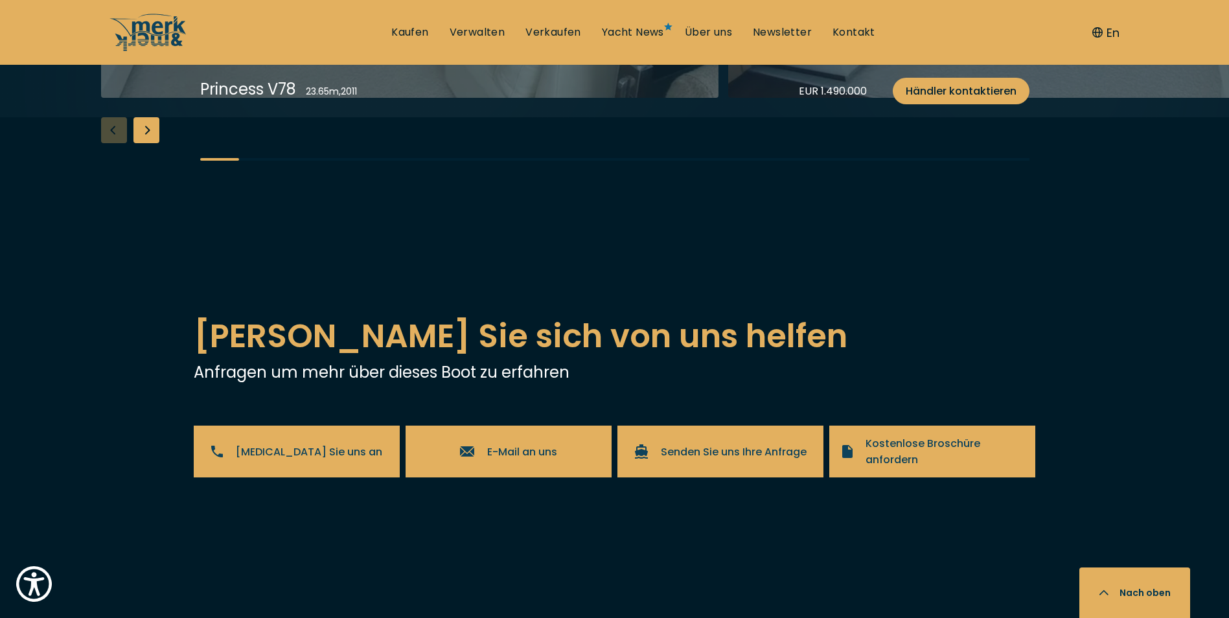
click at [145, 143] on div "Next slide" at bounding box center [146, 130] width 26 height 26
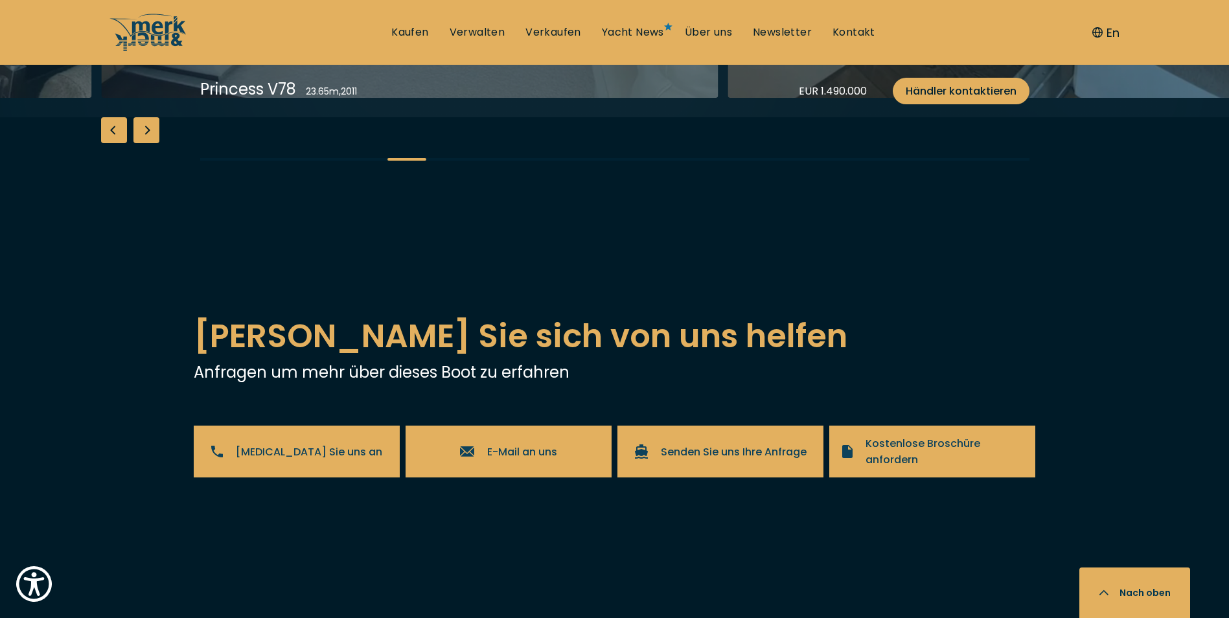
click at [146, 143] on div "Next slide" at bounding box center [146, 130] width 26 height 26
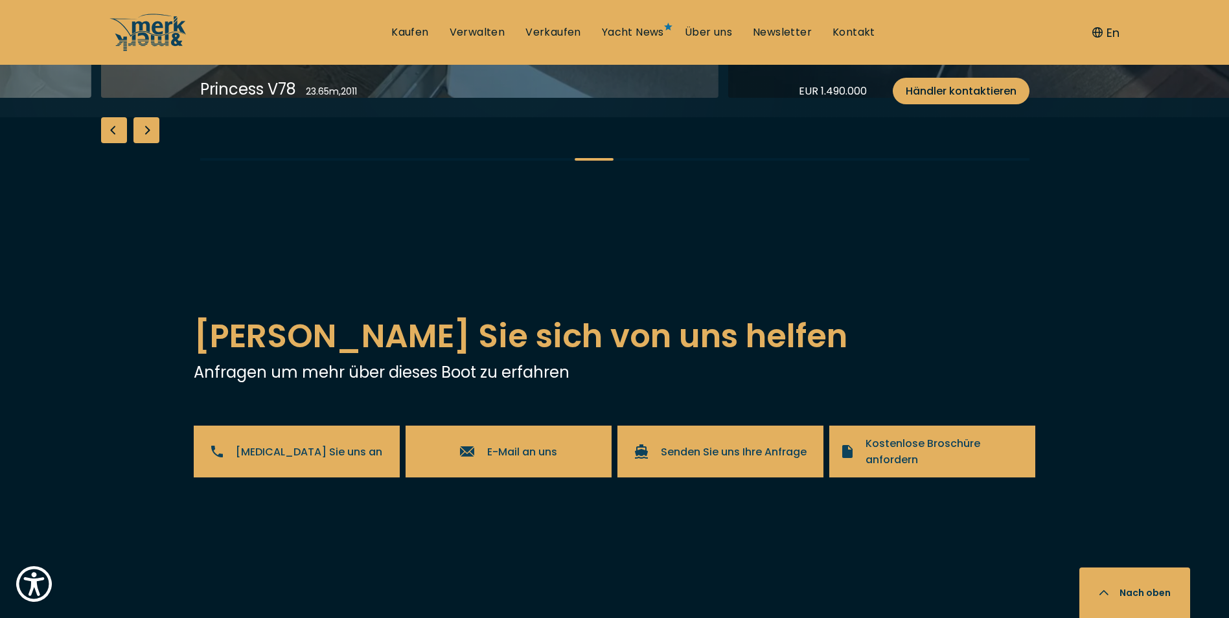
click at [146, 143] on div "Next slide" at bounding box center [146, 130] width 26 height 26
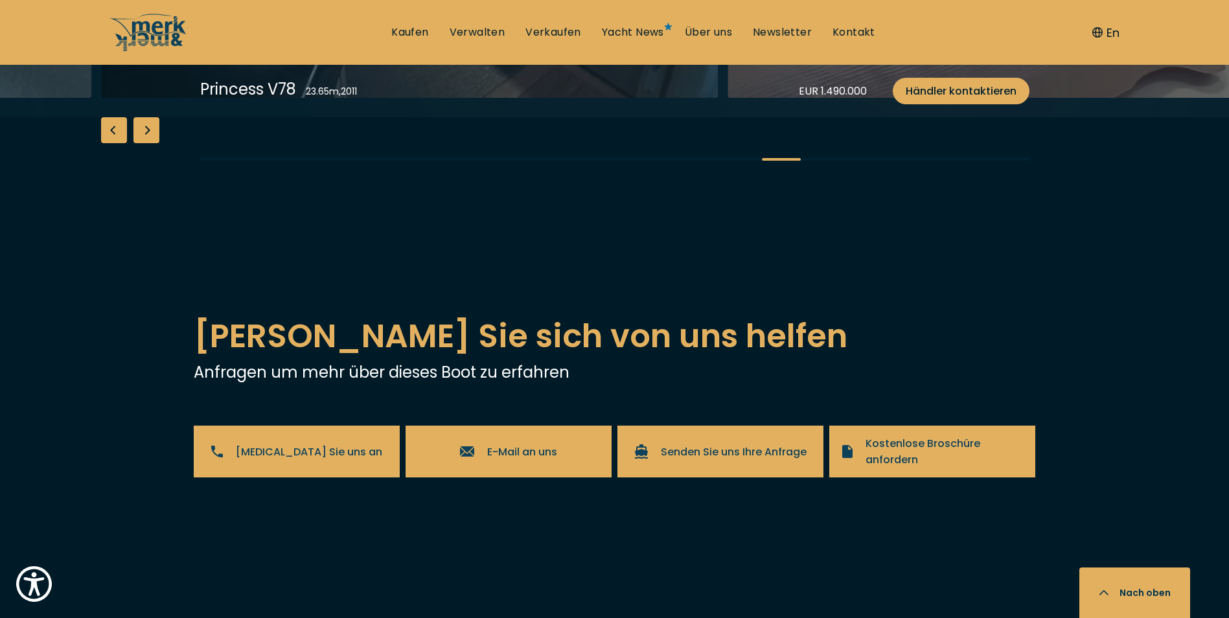
click at [146, 143] on div "Next slide" at bounding box center [146, 130] width 26 height 26
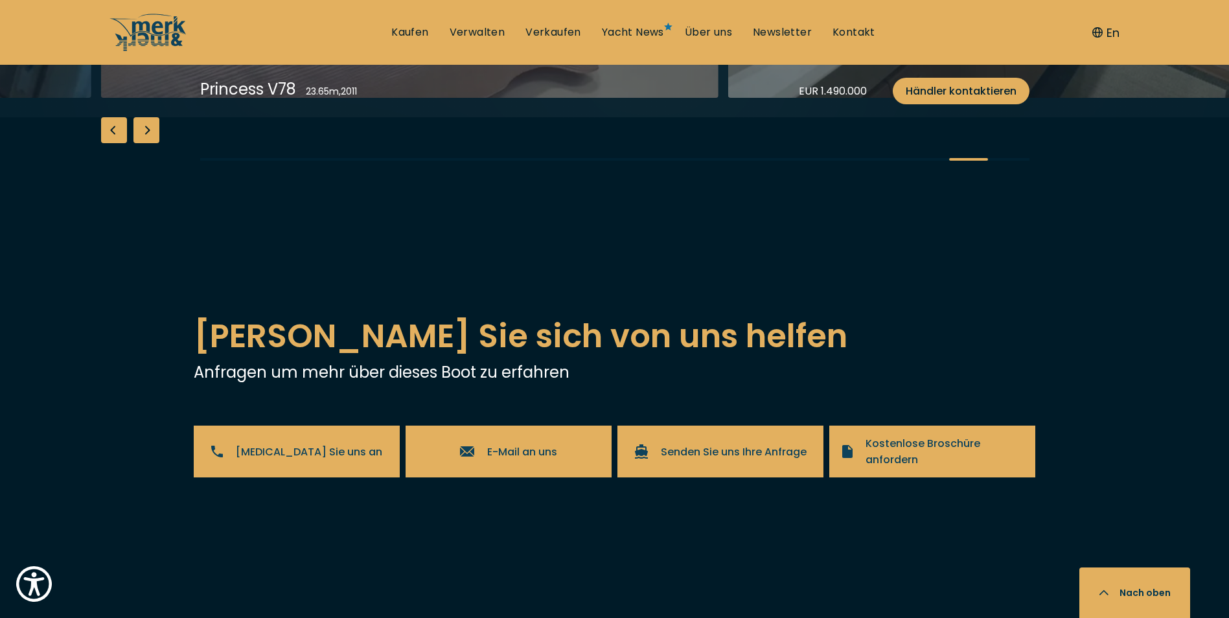
click at [146, 143] on div "Next slide" at bounding box center [146, 130] width 26 height 26
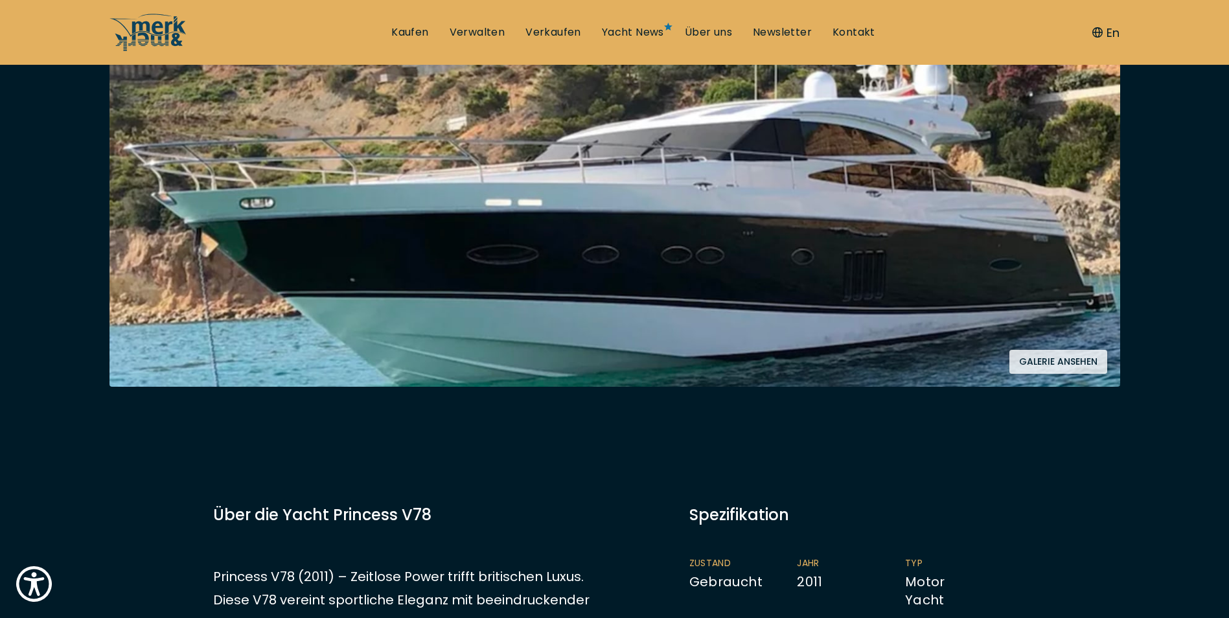
scroll to position [0, 0]
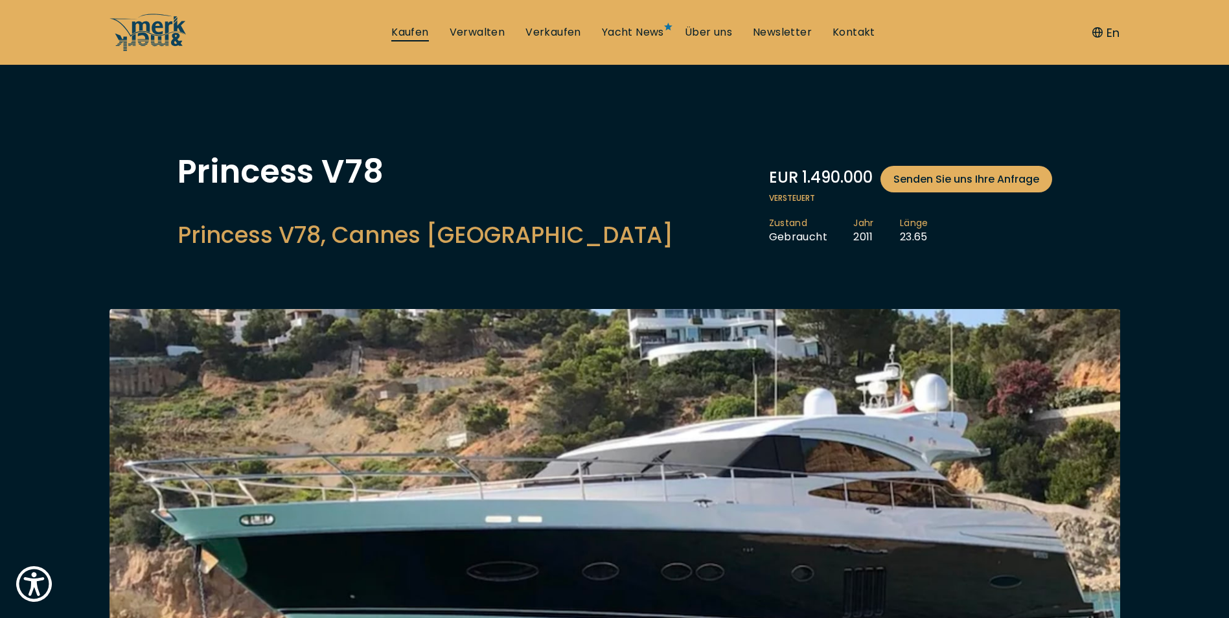
click at [410, 39] on link "Kaufen" at bounding box center [409, 32] width 37 height 14
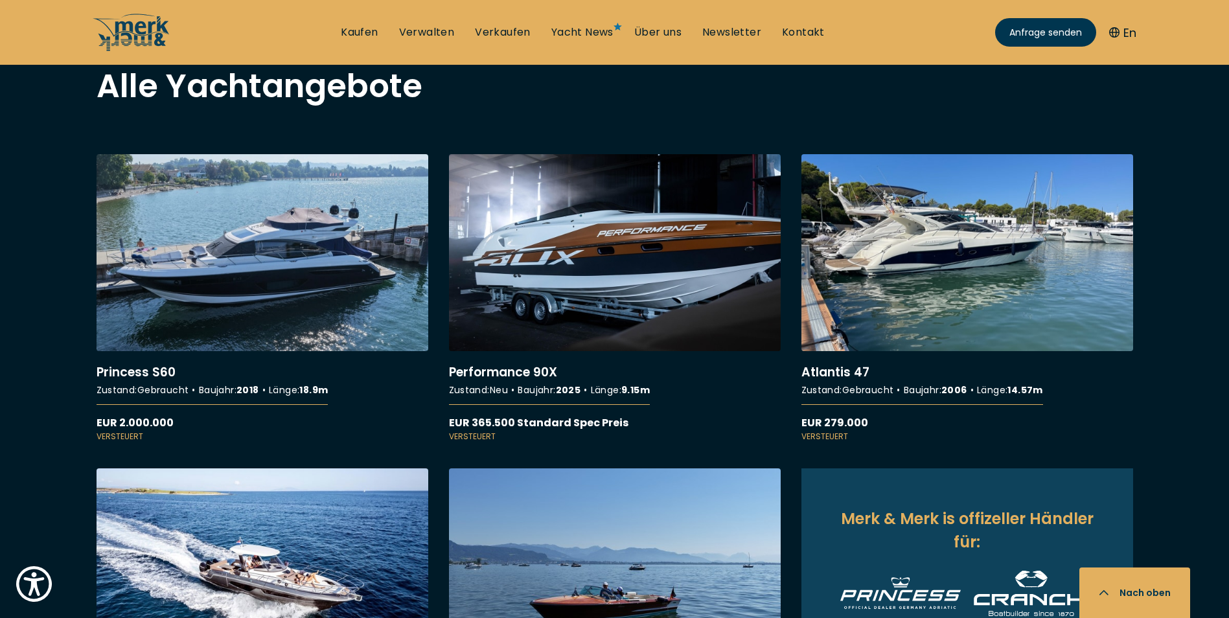
scroll to position [1101, 0]
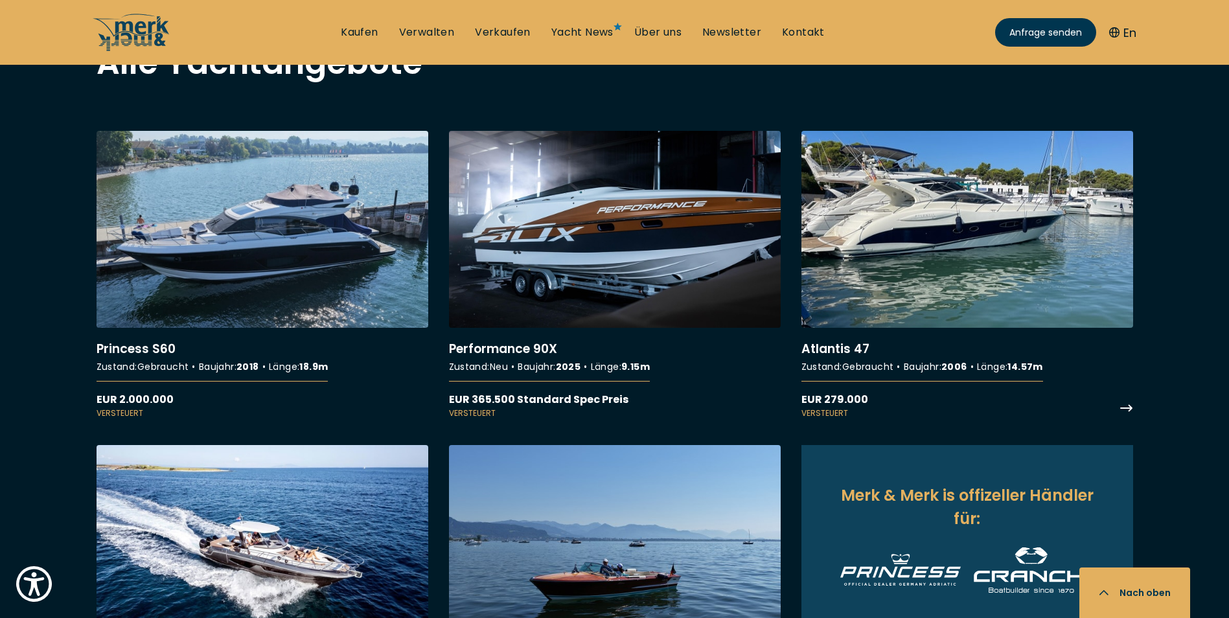
click at [927, 227] on link "More details about Atlantis 47" at bounding box center [967, 275] width 332 height 288
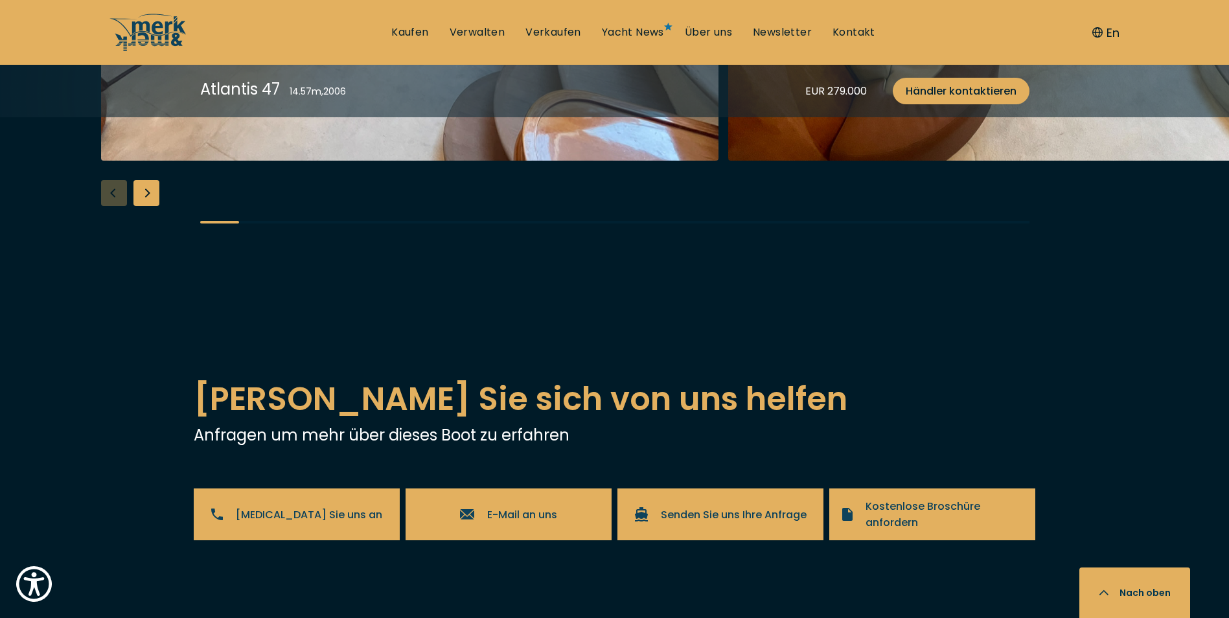
scroll to position [2397, 0]
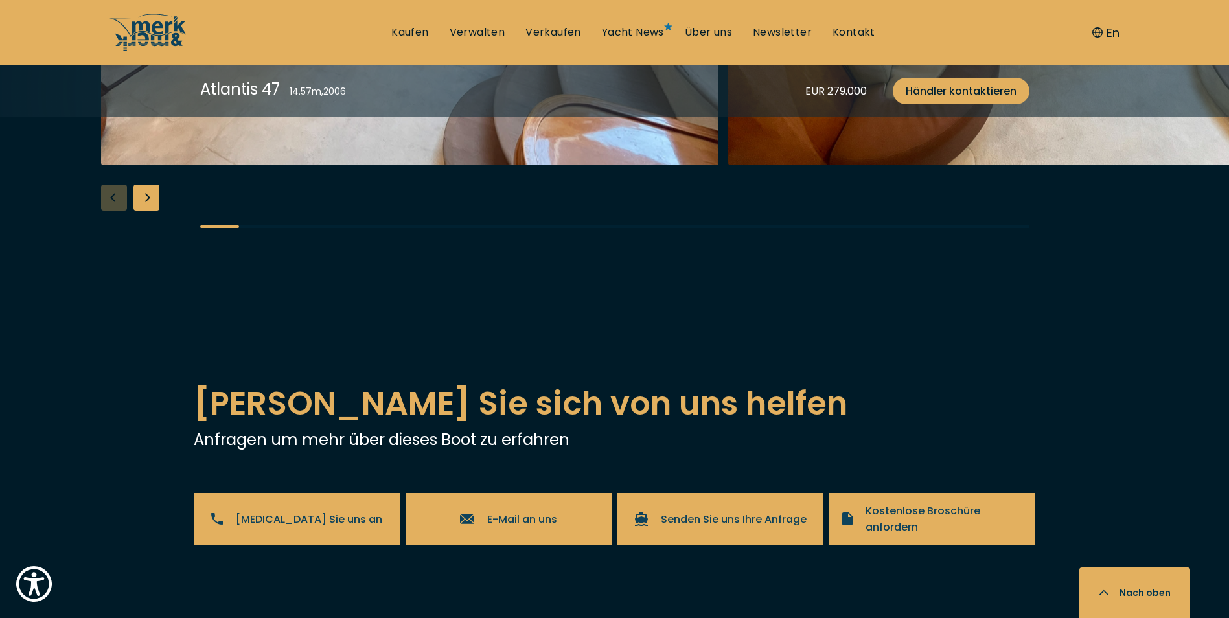
click at [146, 211] on div "Next slide" at bounding box center [146, 198] width 26 height 26
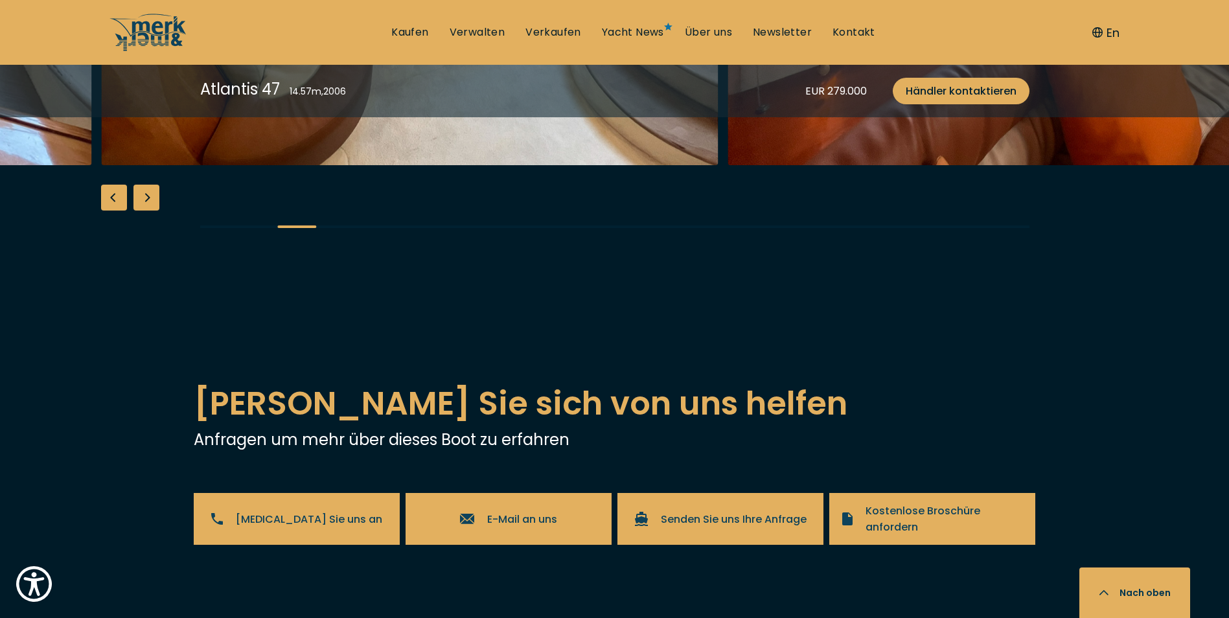
click at [150, 211] on div "Next slide" at bounding box center [146, 198] width 26 height 26
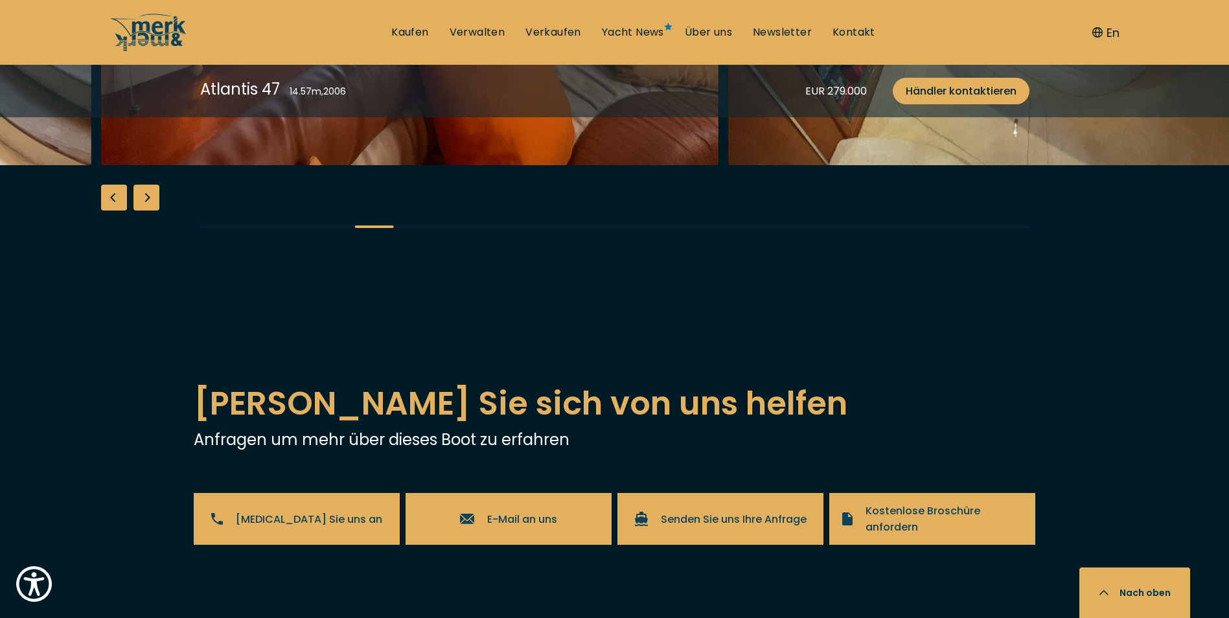
click at [150, 211] on div "Next slide" at bounding box center [146, 198] width 26 height 26
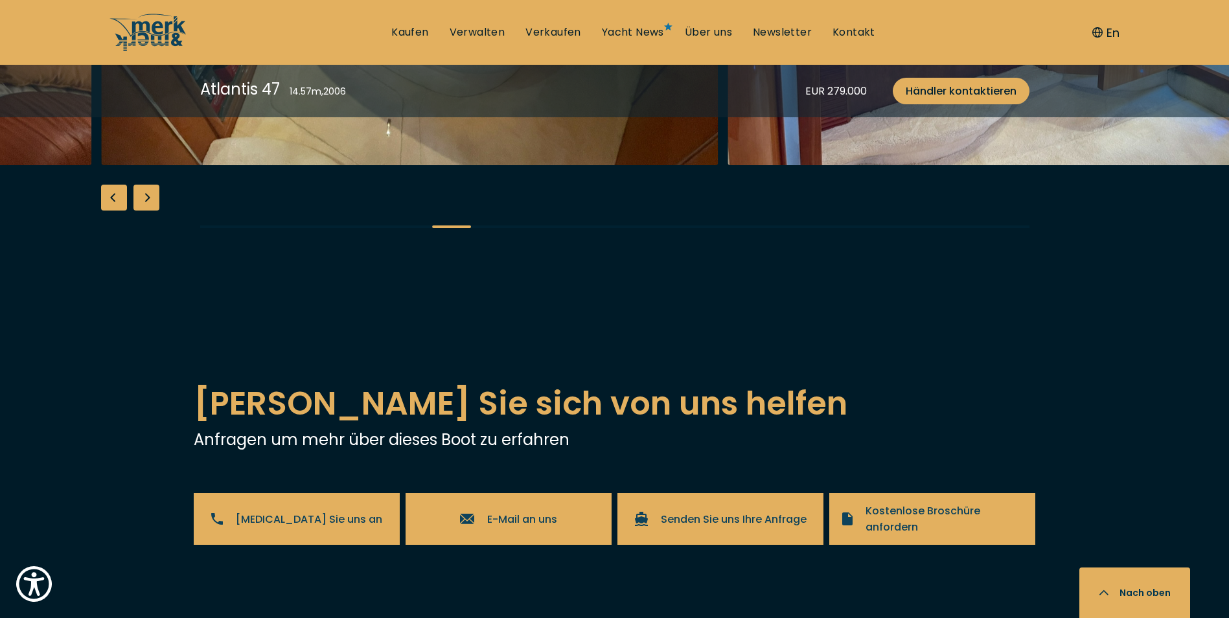
click at [150, 211] on div "Next slide" at bounding box center [146, 198] width 26 height 26
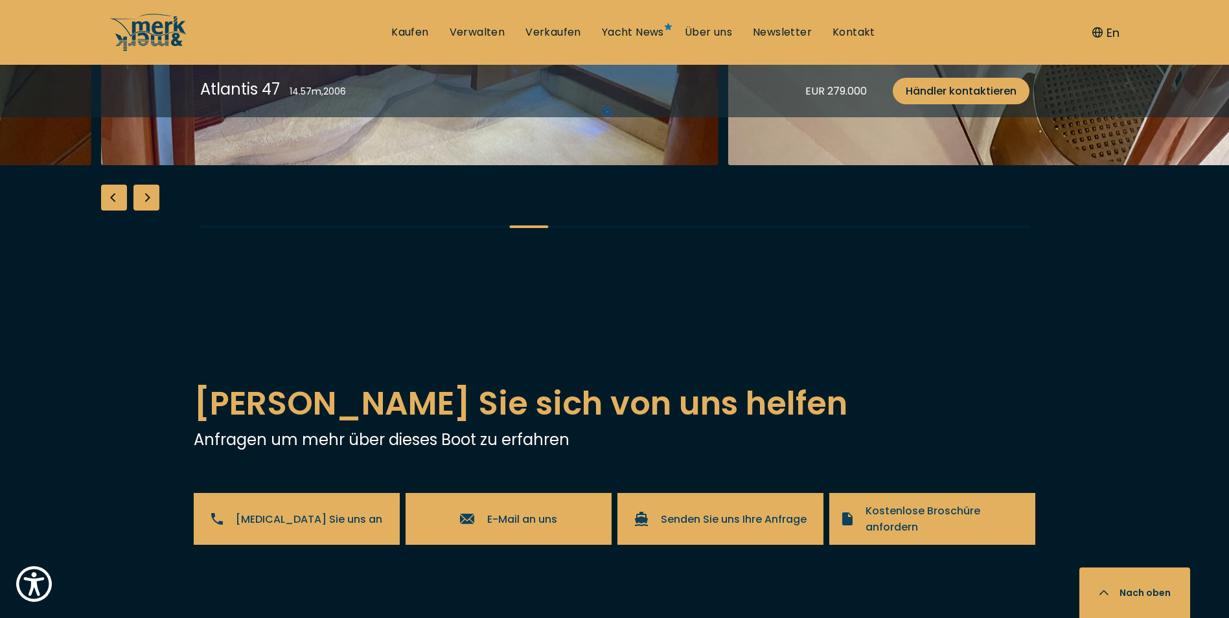
click at [150, 211] on div "Next slide" at bounding box center [146, 198] width 26 height 26
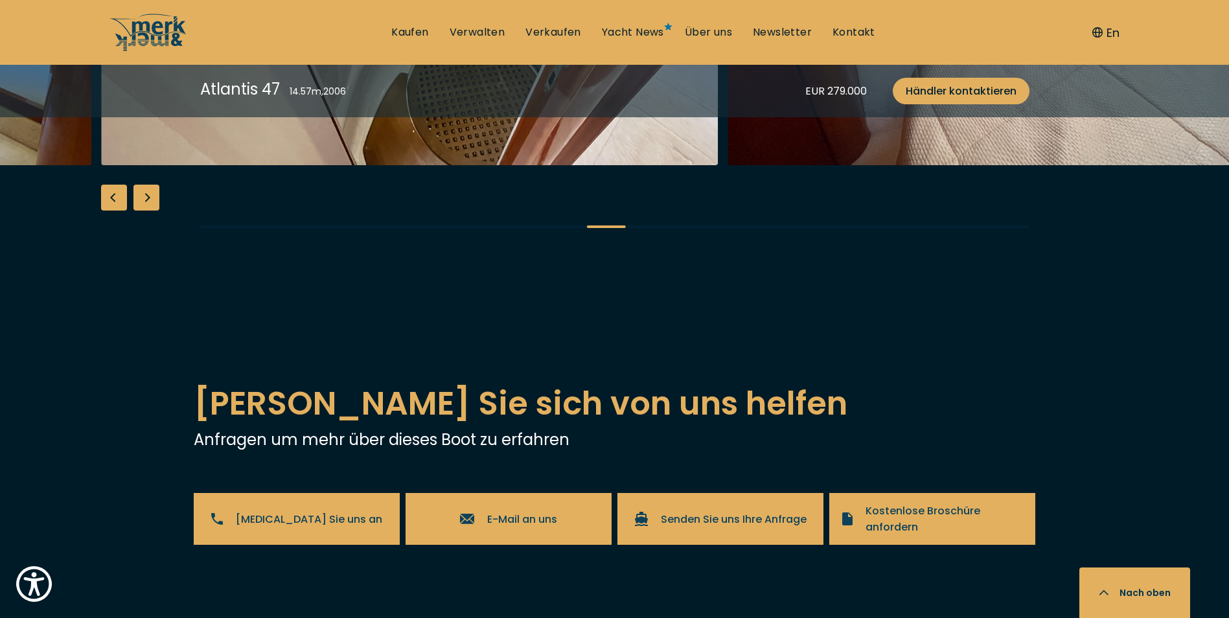
click at [150, 211] on div "Next slide" at bounding box center [146, 198] width 26 height 26
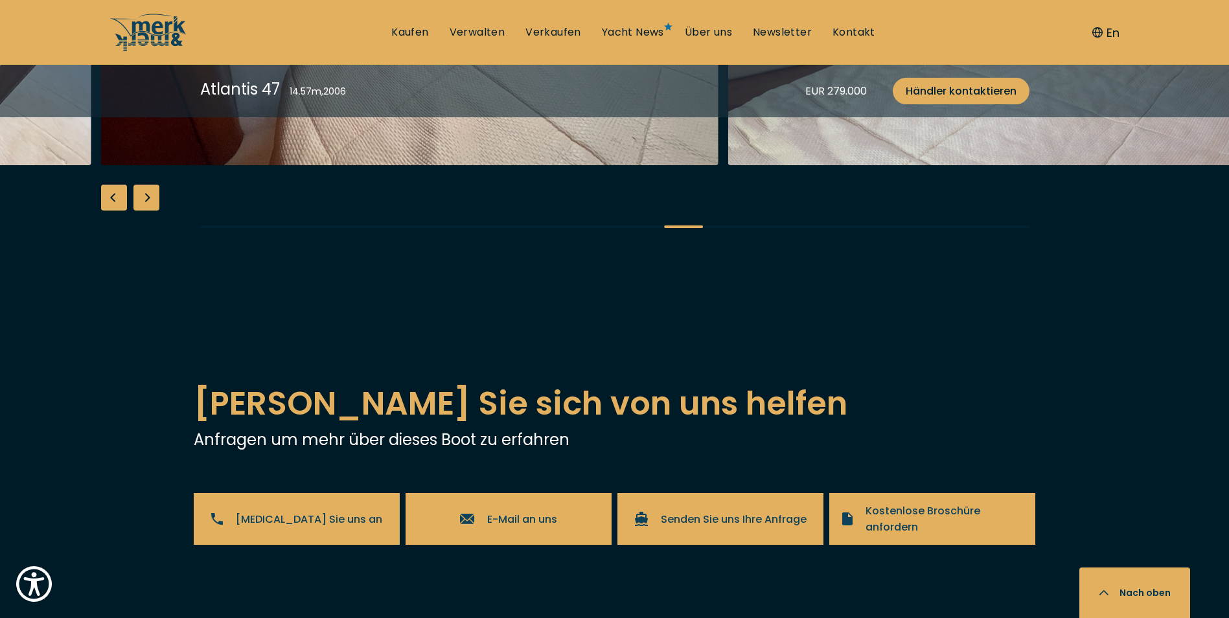
click at [150, 211] on div "Next slide" at bounding box center [146, 198] width 26 height 26
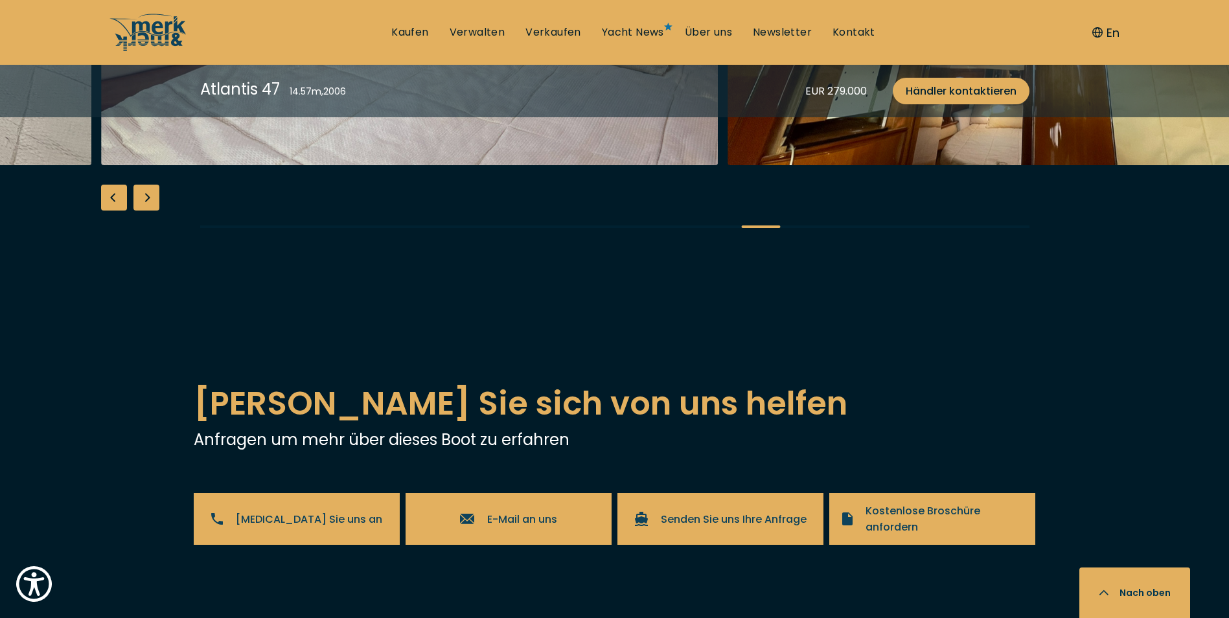
click at [150, 211] on div "Next slide" at bounding box center [146, 198] width 26 height 26
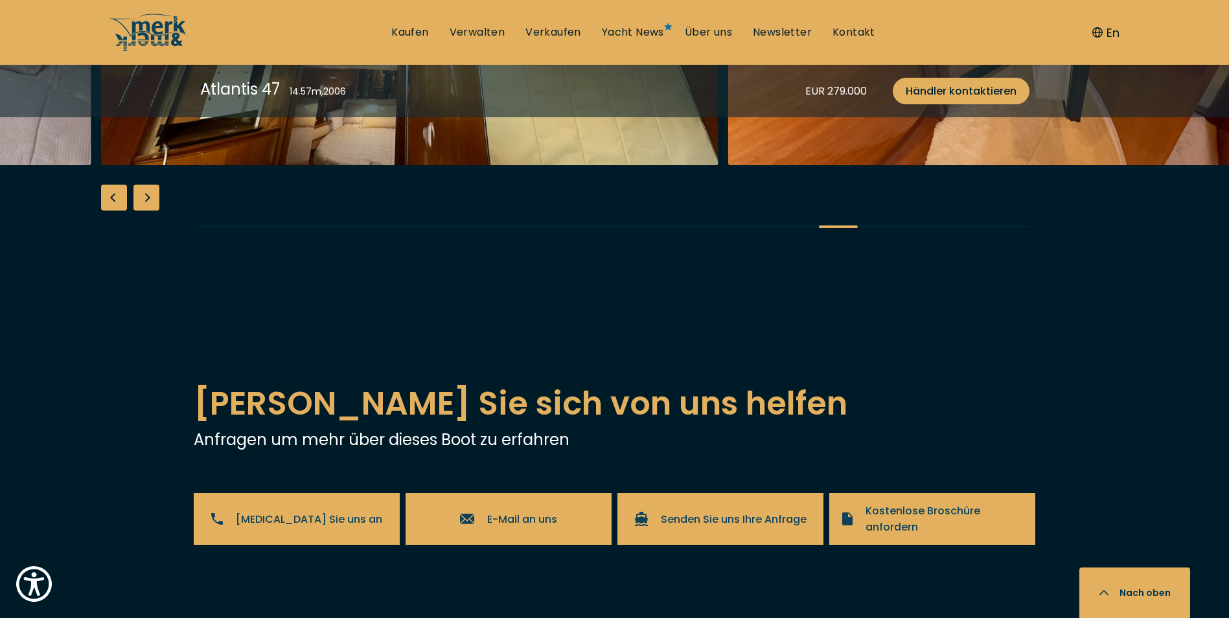
click at [150, 211] on div "Next slide" at bounding box center [146, 198] width 26 height 26
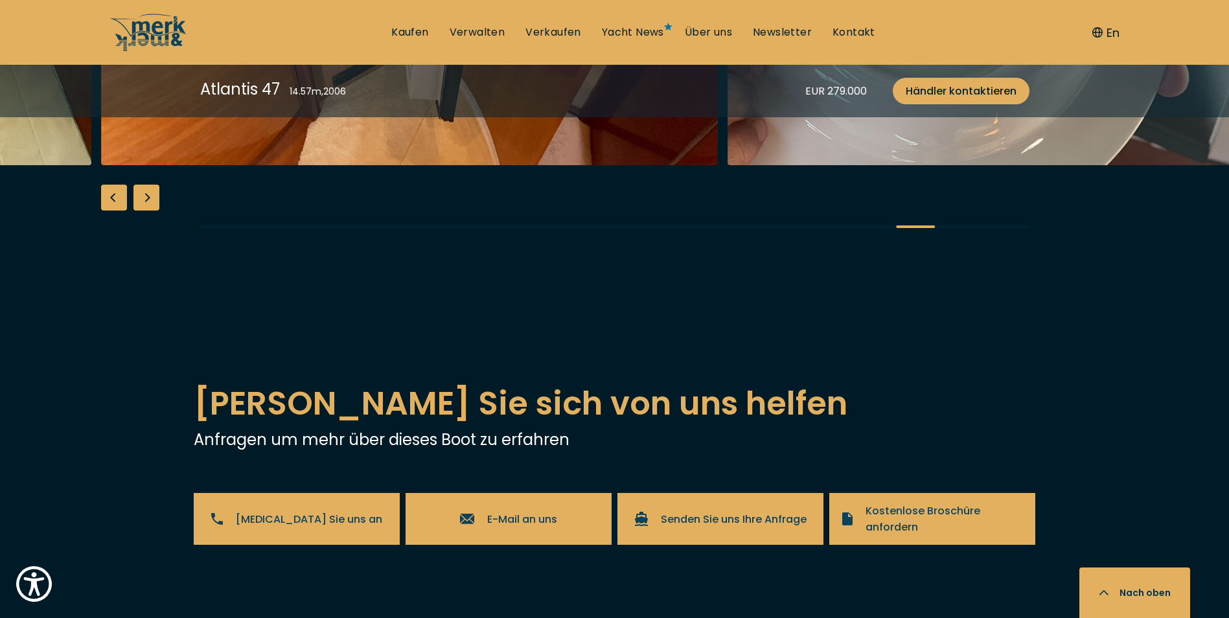
click at [150, 211] on div "Next slide" at bounding box center [146, 198] width 26 height 26
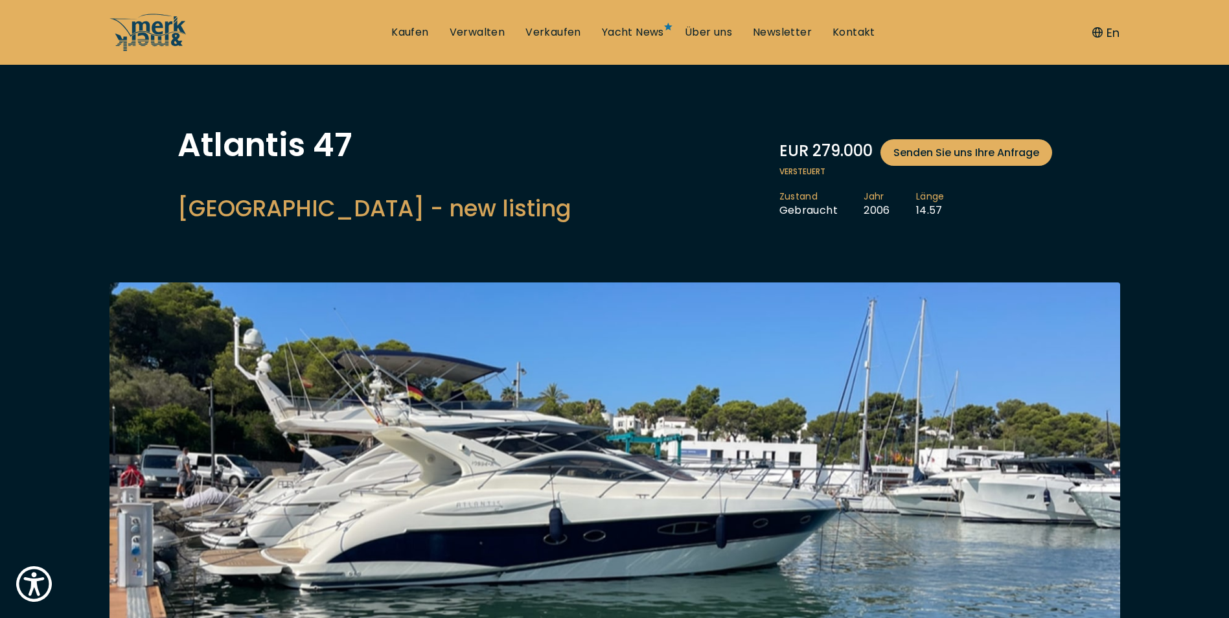
scroll to position [0, 0]
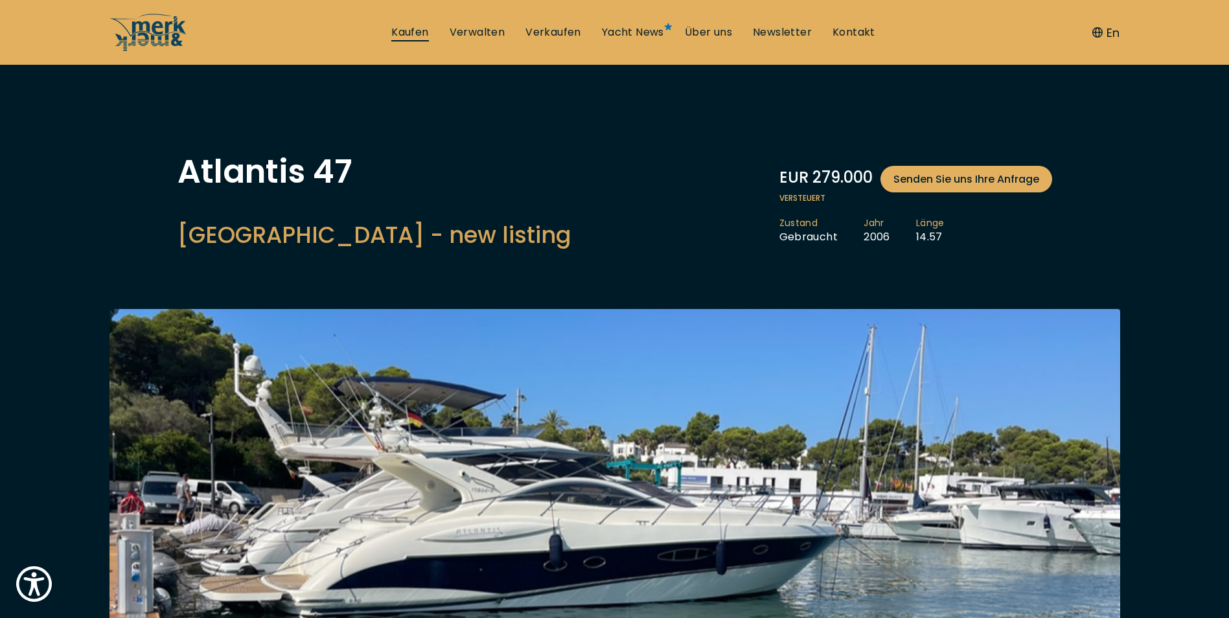
click at [417, 34] on link "Kaufen" at bounding box center [409, 32] width 37 height 14
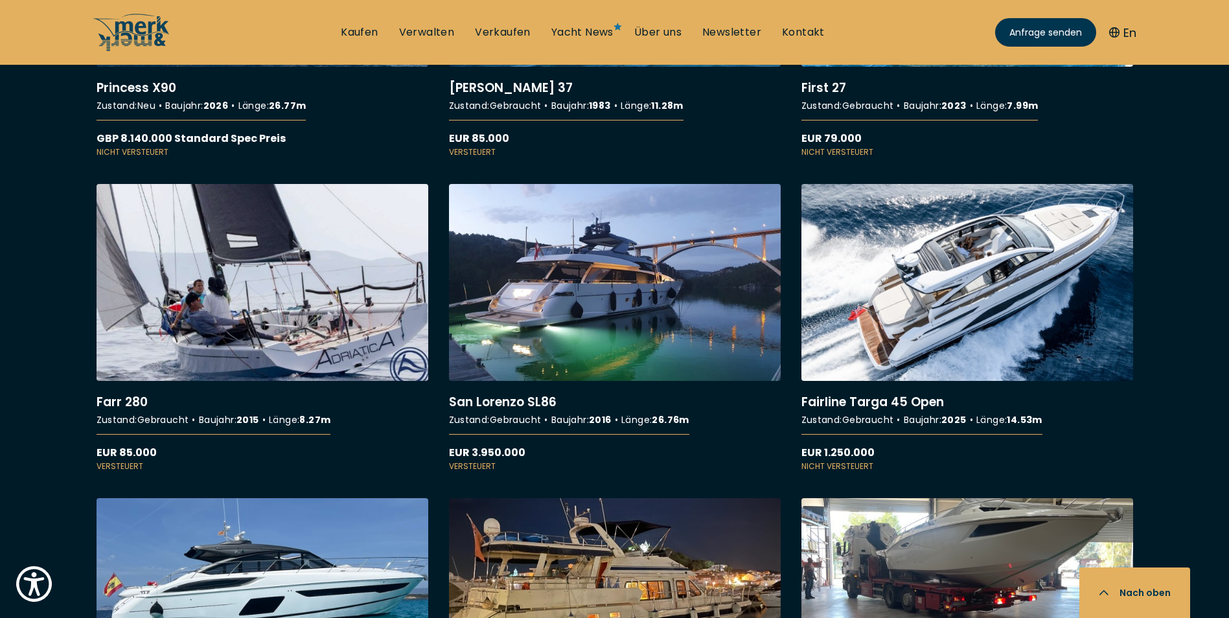
scroll to position [2657, 0]
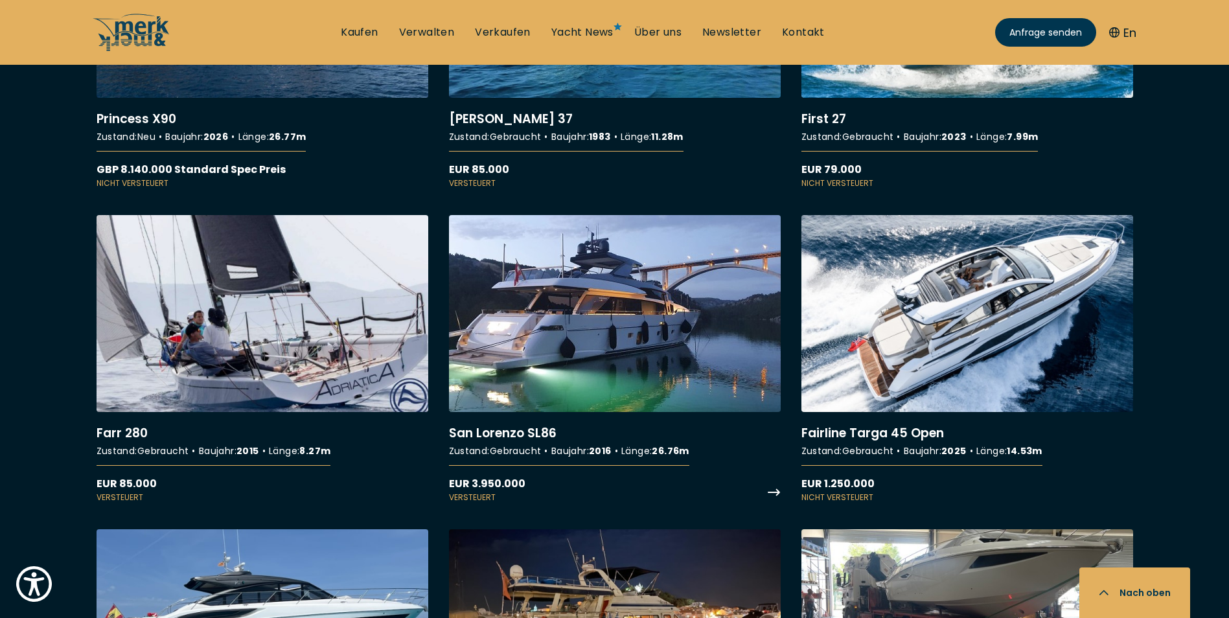
click at [610, 325] on link "More details about [GEOGRAPHIC_DATA] SL86" at bounding box center [615, 359] width 332 height 288
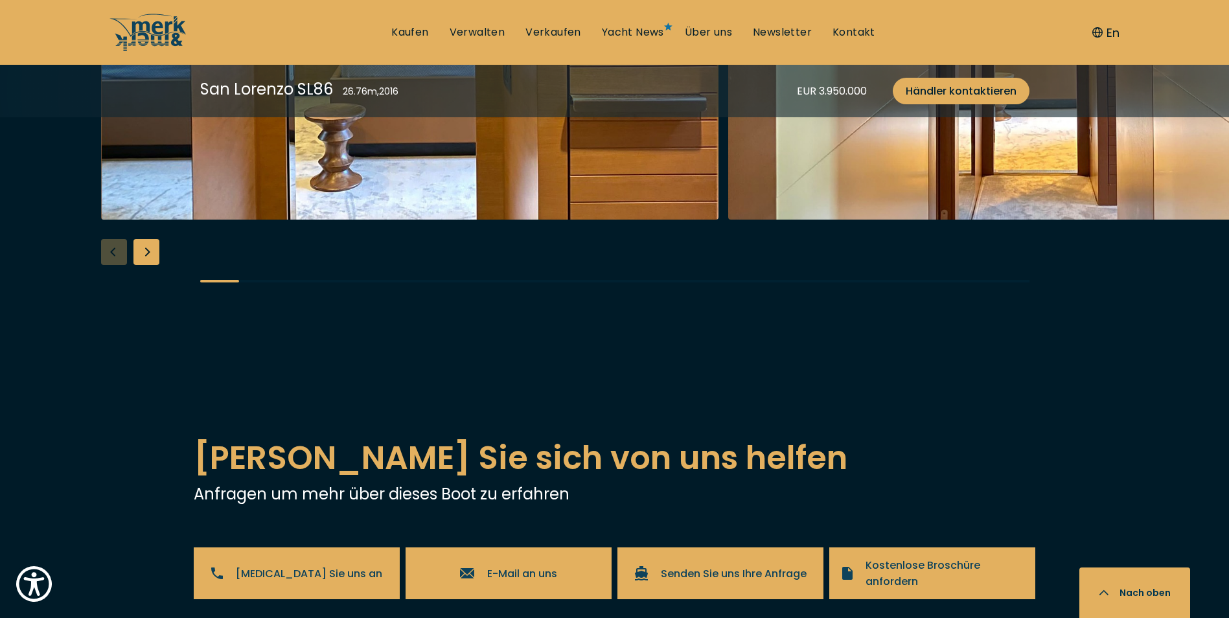
scroll to position [2462, 0]
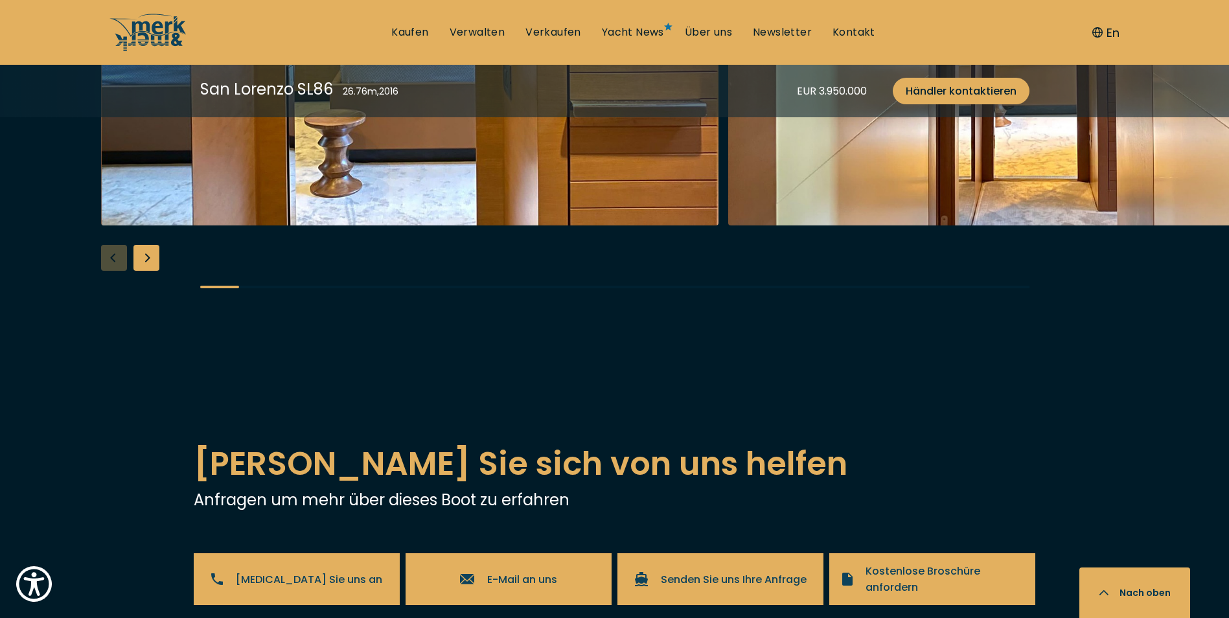
click at [148, 271] on div "Next slide" at bounding box center [146, 258] width 26 height 26
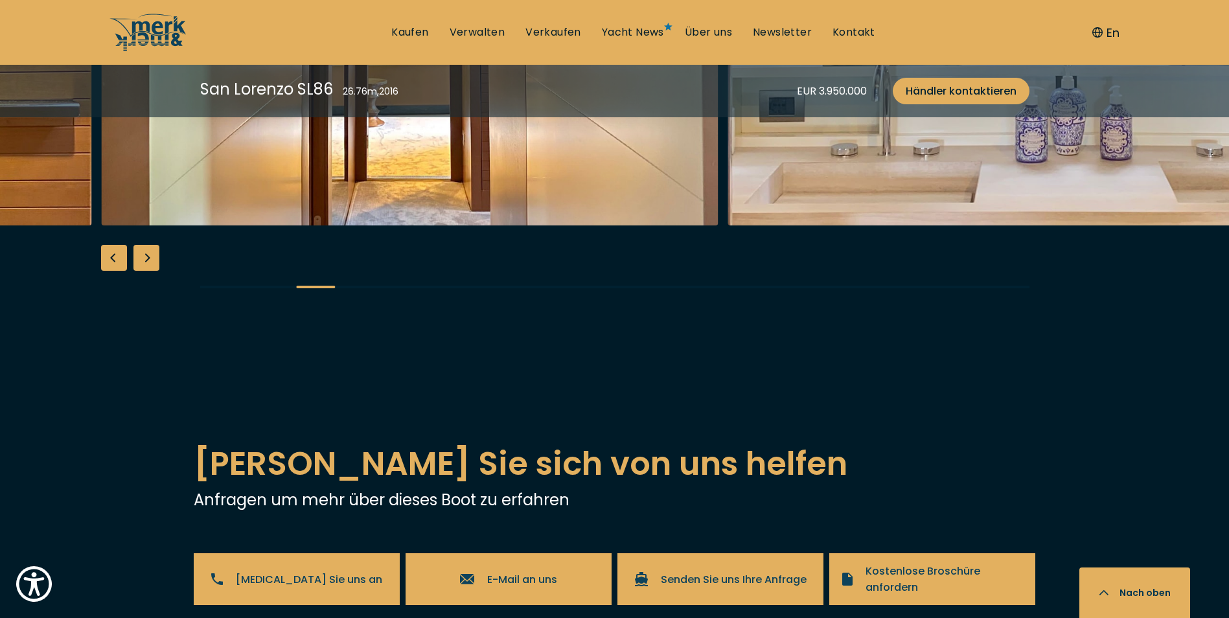
click at [149, 271] on div "Next slide" at bounding box center [146, 258] width 26 height 26
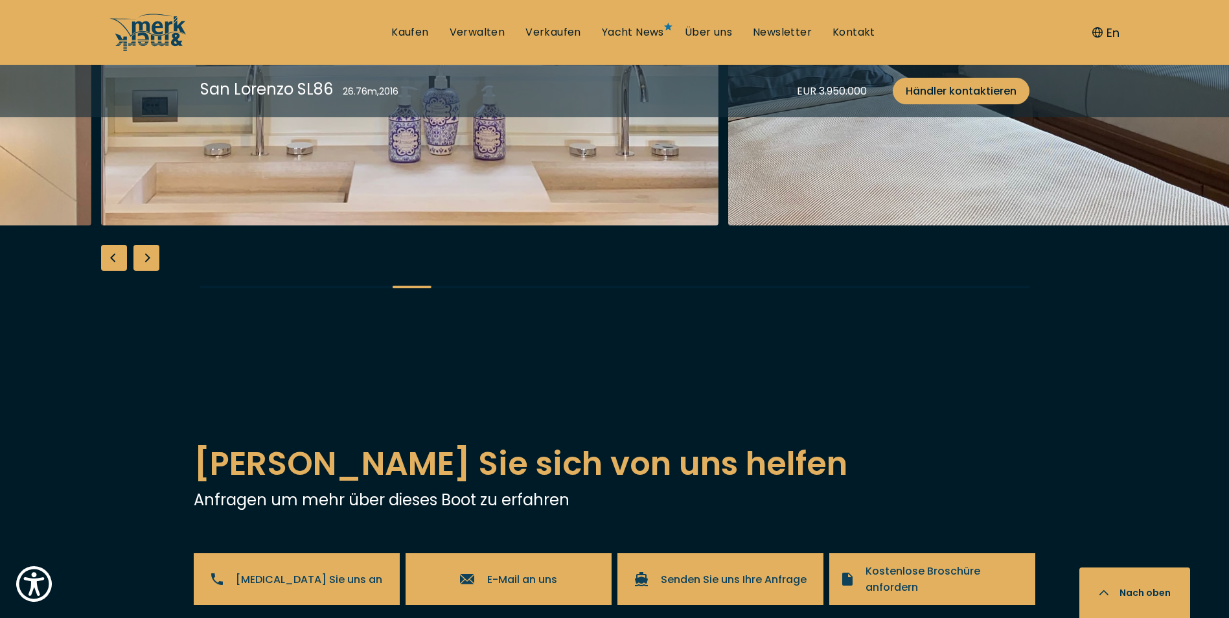
click at [154, 271] on div "Next slide" at bounding box center [146, 258] width 26 height 26
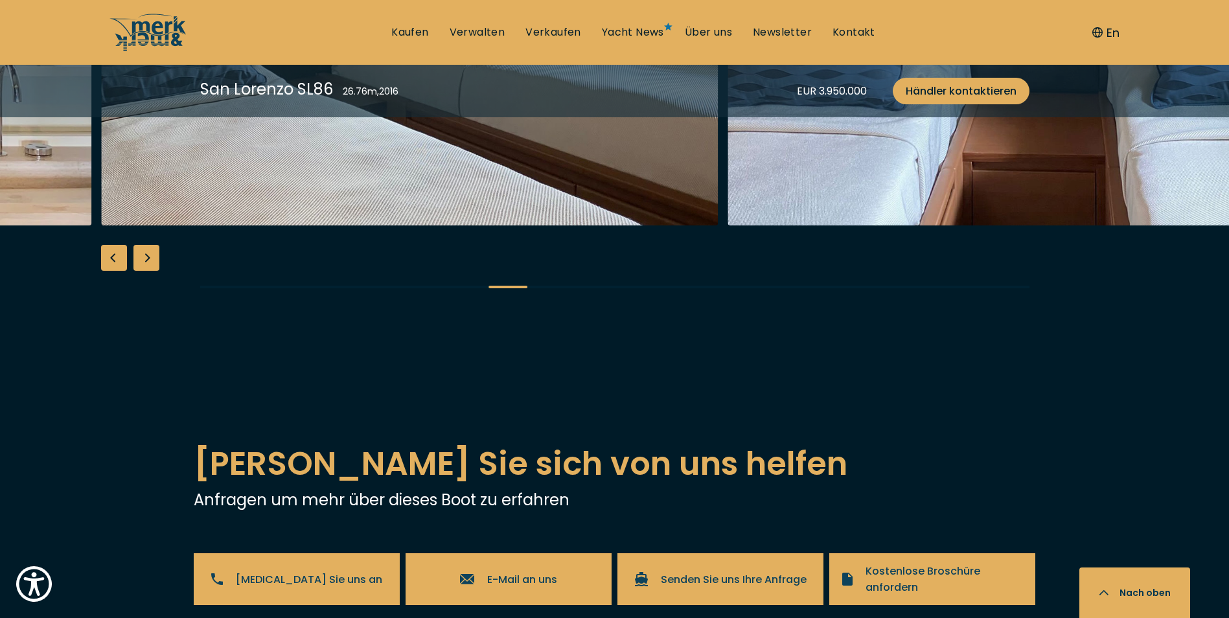
click at [154, 271] on div "Next slide" at bounding box center [146, 258] width 26 height 26
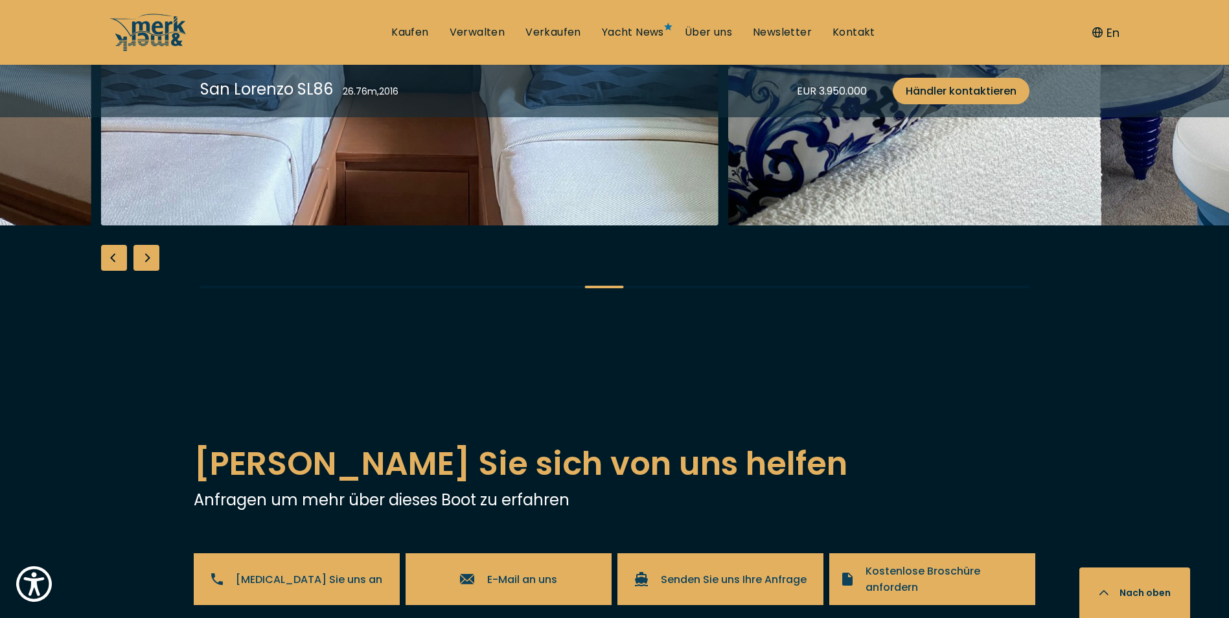
click at [154, 271] on div "Next slide" at bounding box center [146, 258] width 26 height 26
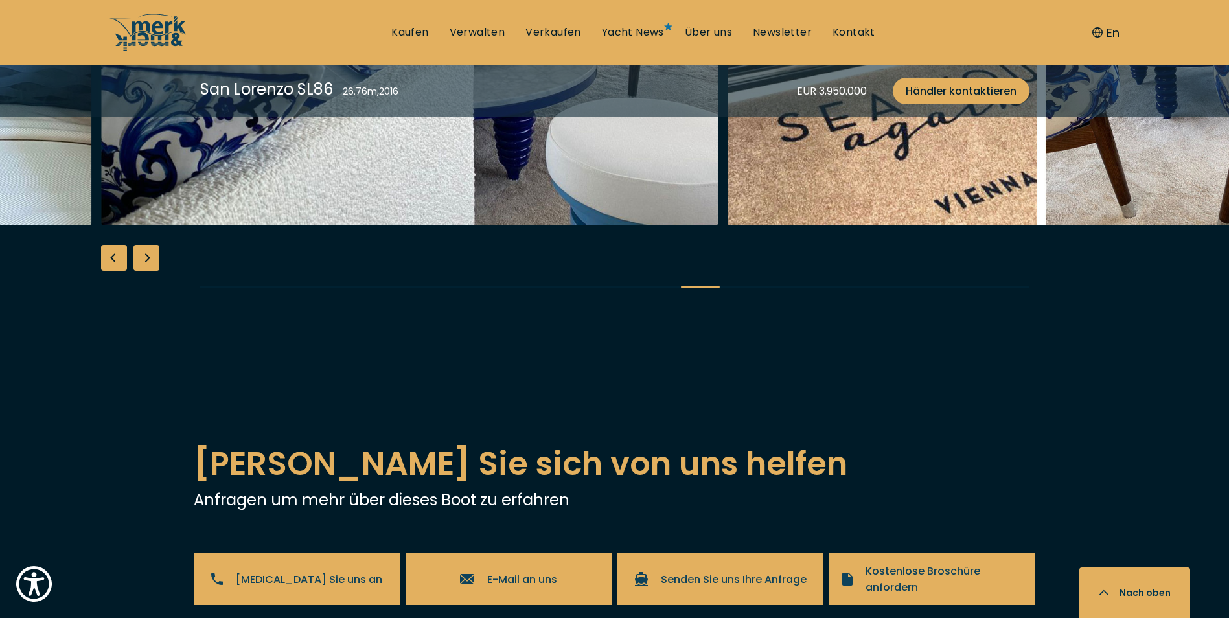
click at [154, 271] on div "Next slide" at bounding box center [146, 258] width 26 height 26
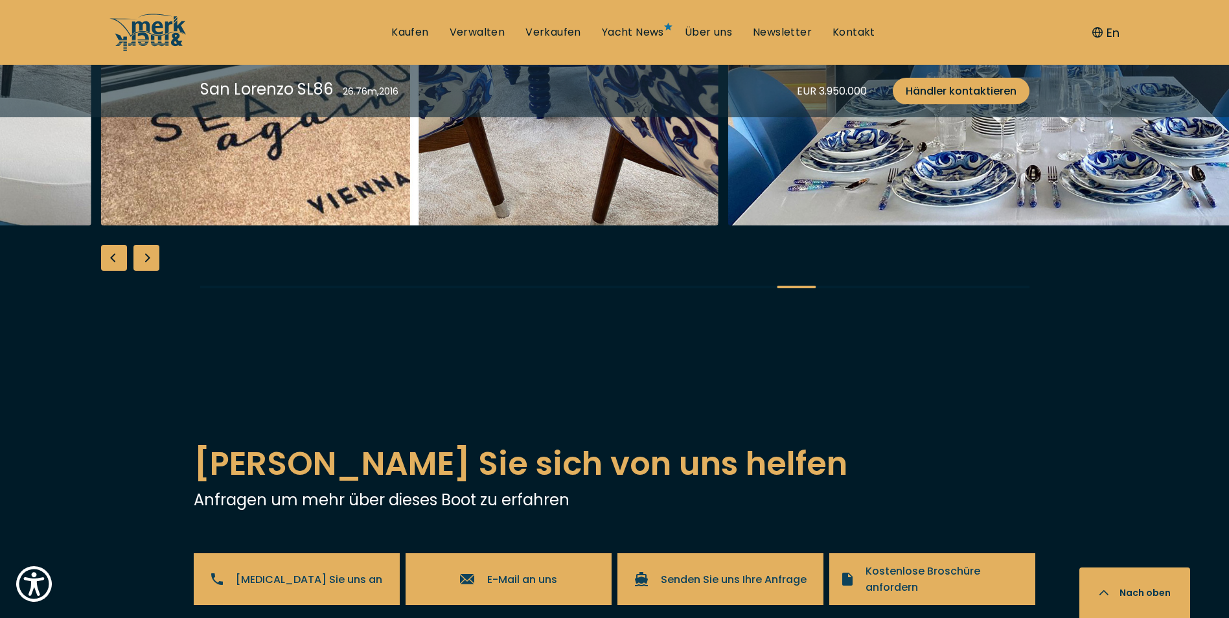
click at [156, 271] on div "Next slide" at bounding box center [146, 258] width 26 height 26
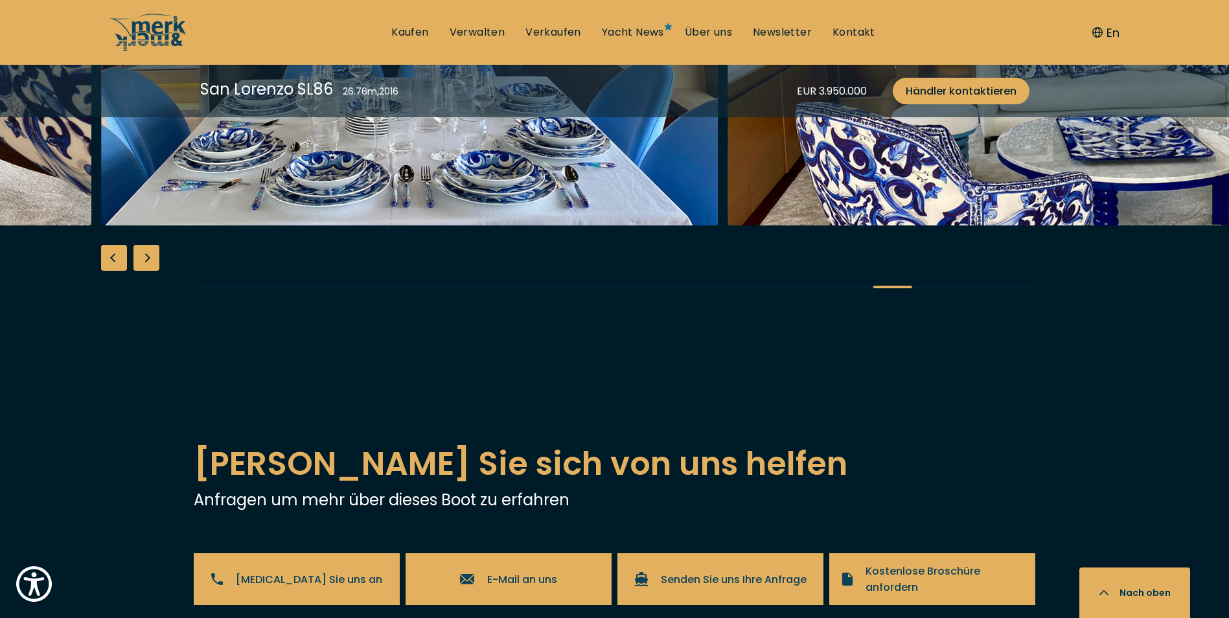
click at [156, 271] on div "Next slide" at bounding box center [146, 258] width 26 height 26
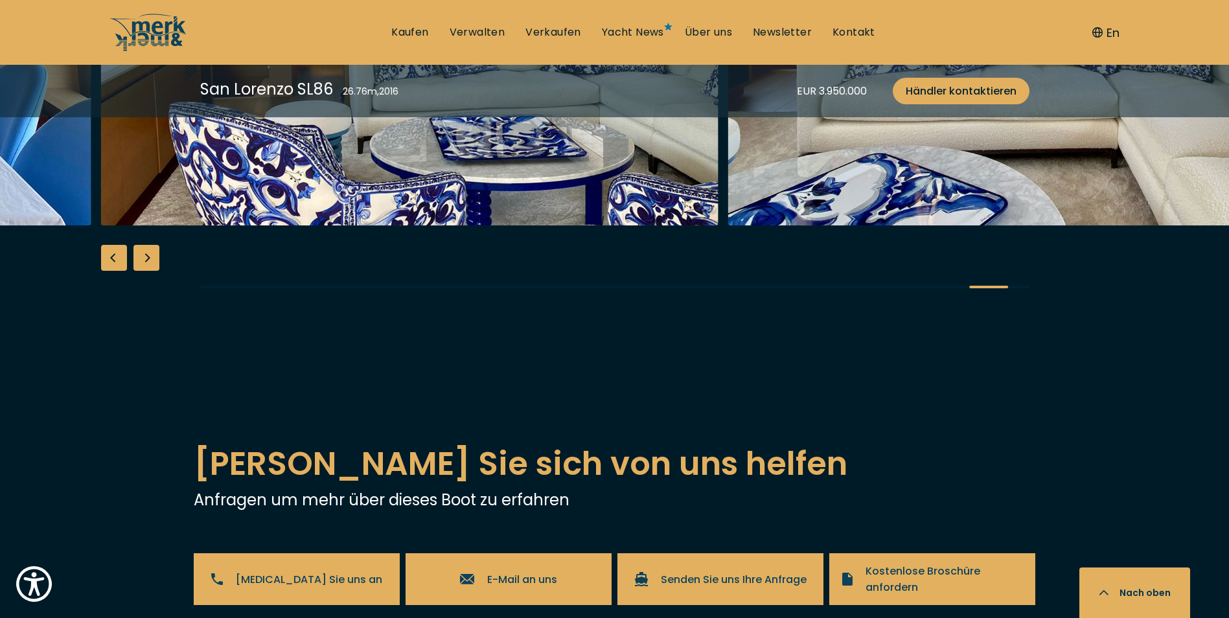
click at [156, 271] on div "Next slide" at bounding box center [146, 258] width 26 height 26
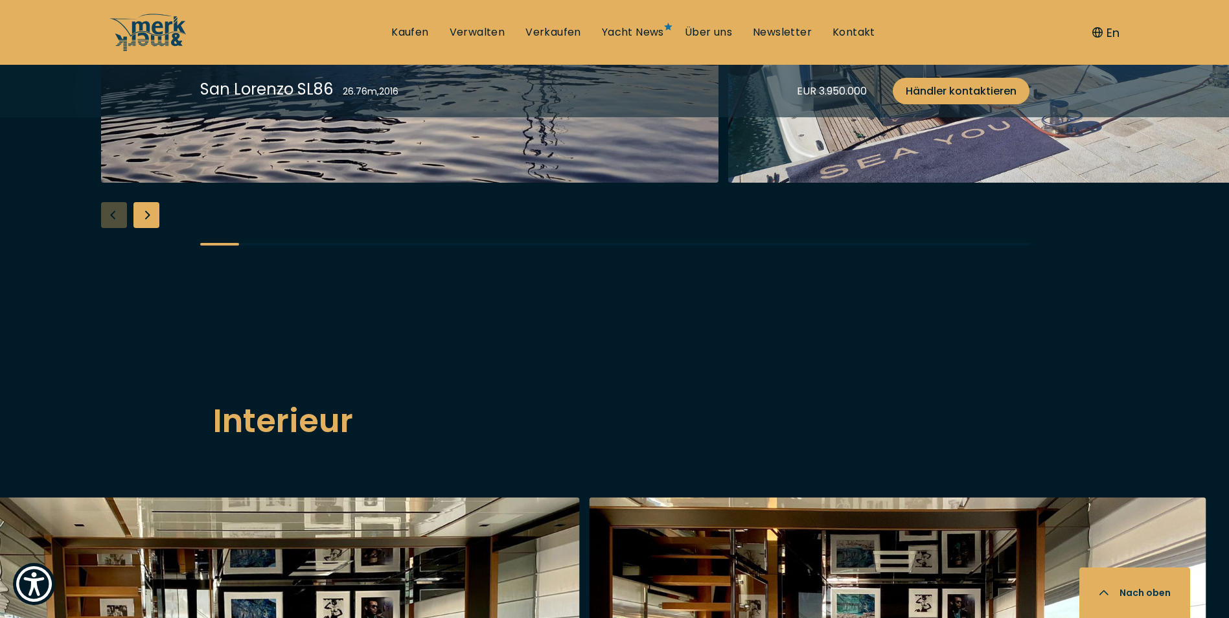
scroll to position [1749, 0]
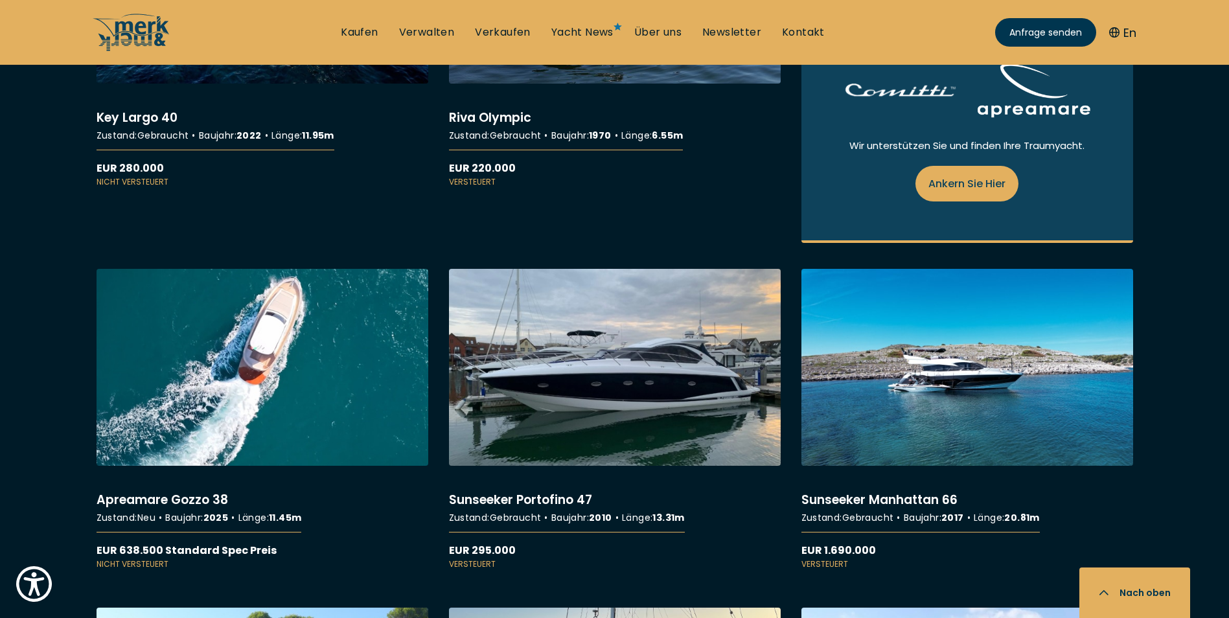
scroll to position [1814, 0]
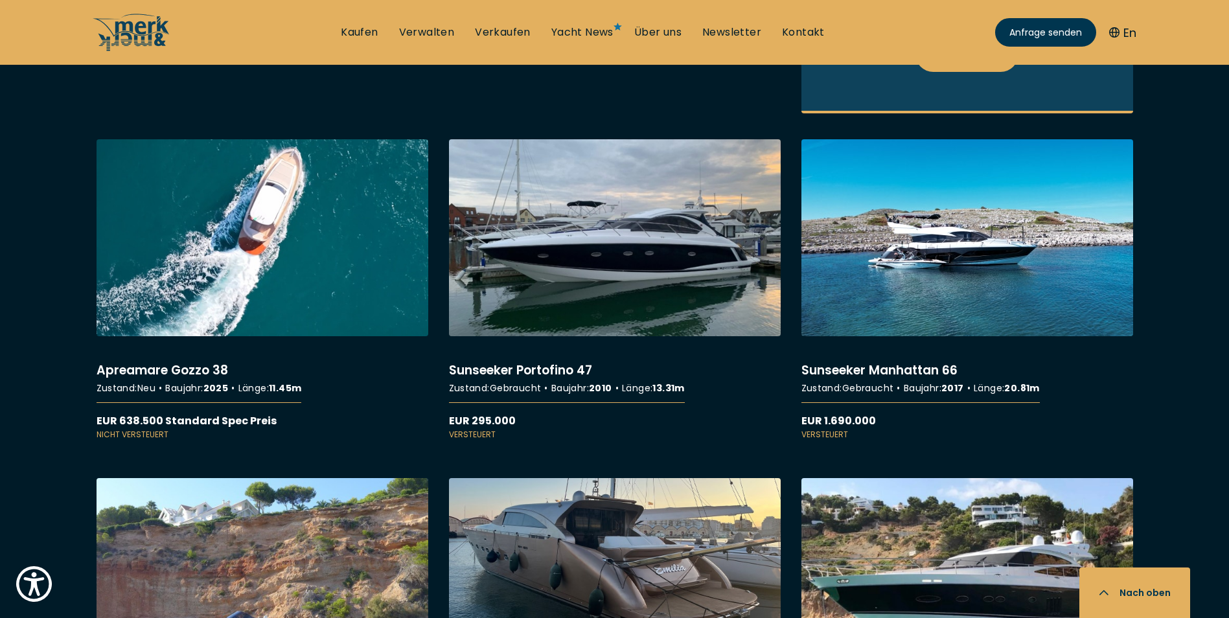
click at [966, 249] on link "More details about Sunseeker Manhattan 66" at bounding box center [967, 289] width 332 height 301
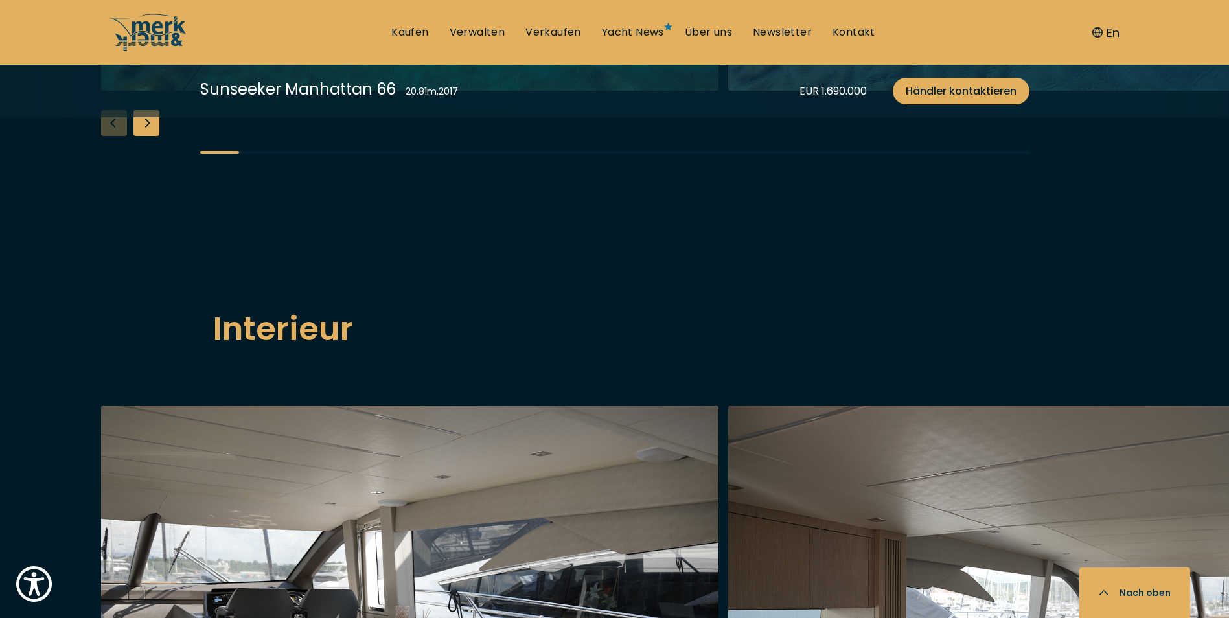
scroll to position [1490, 0]
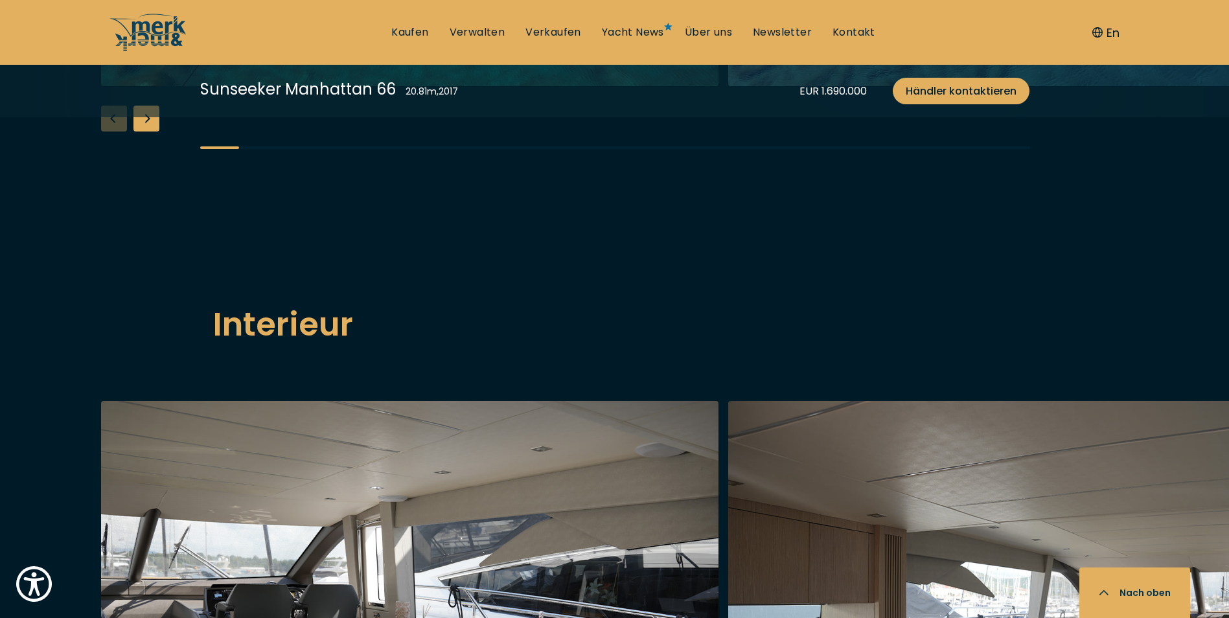
click at [148, 132] on div "Next slide" at bounding box center [146, 119] width 26 height 26
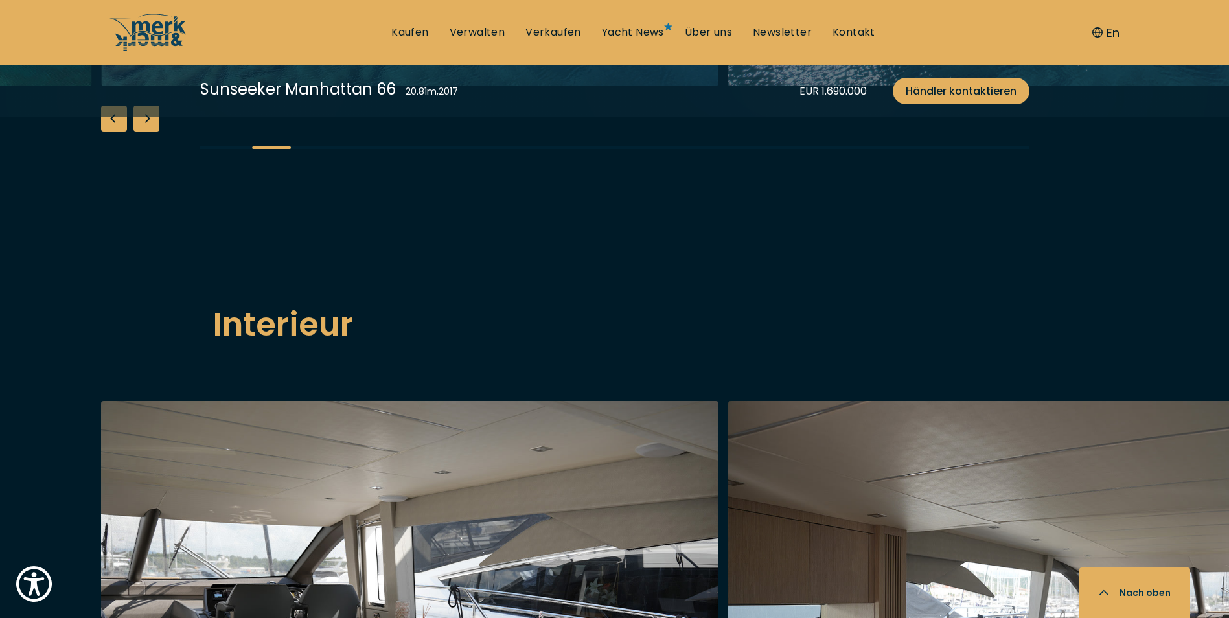
click at [148, 132] on div "Next slide" at bounding box center [146, 119] width 26 height 26
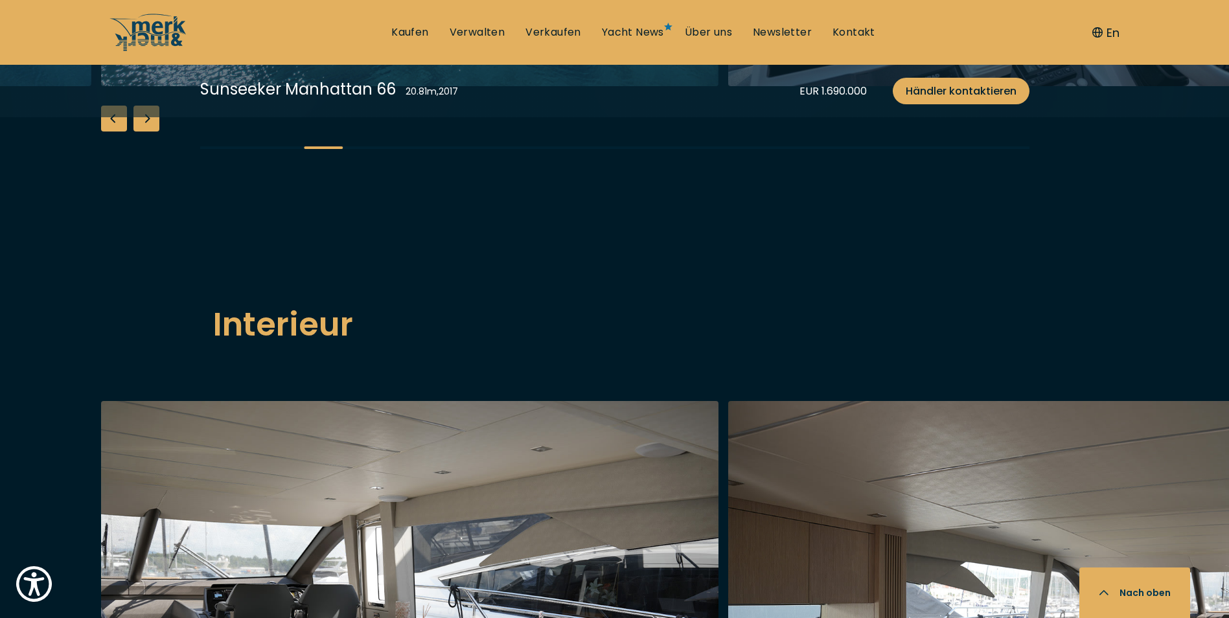
click at [150, 132] on div "Next slide" at bounding box center [146, 119] width 26 height 26
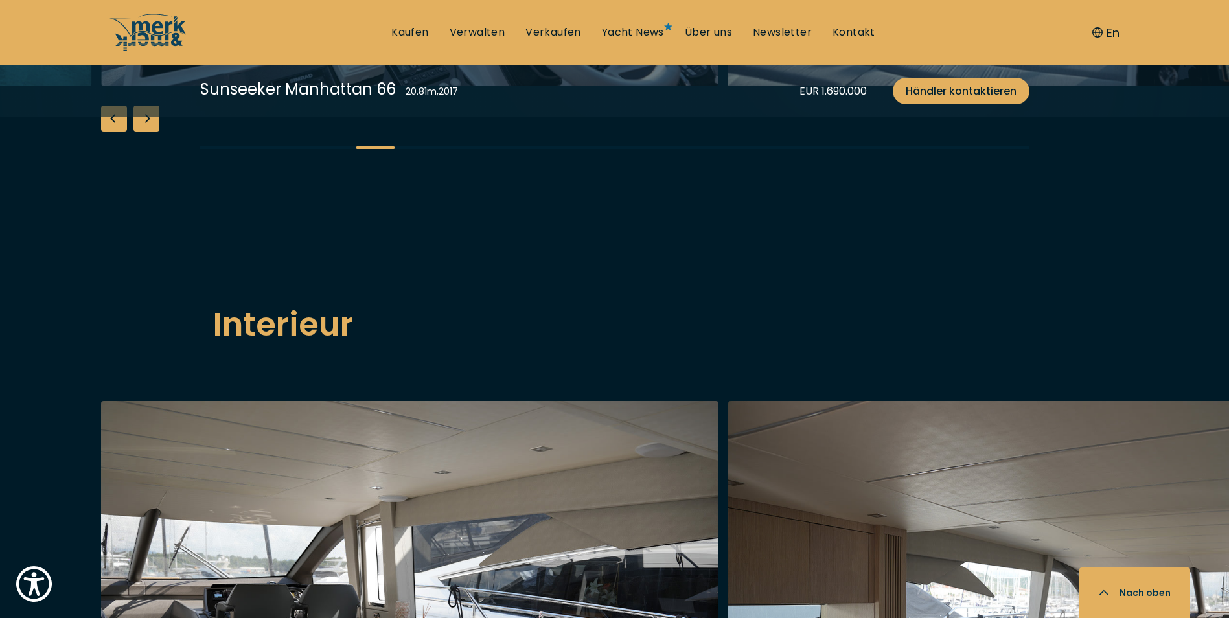
click at [150, 132] on div "Next slide" at bounding box center [146, 119] width 26 height 26
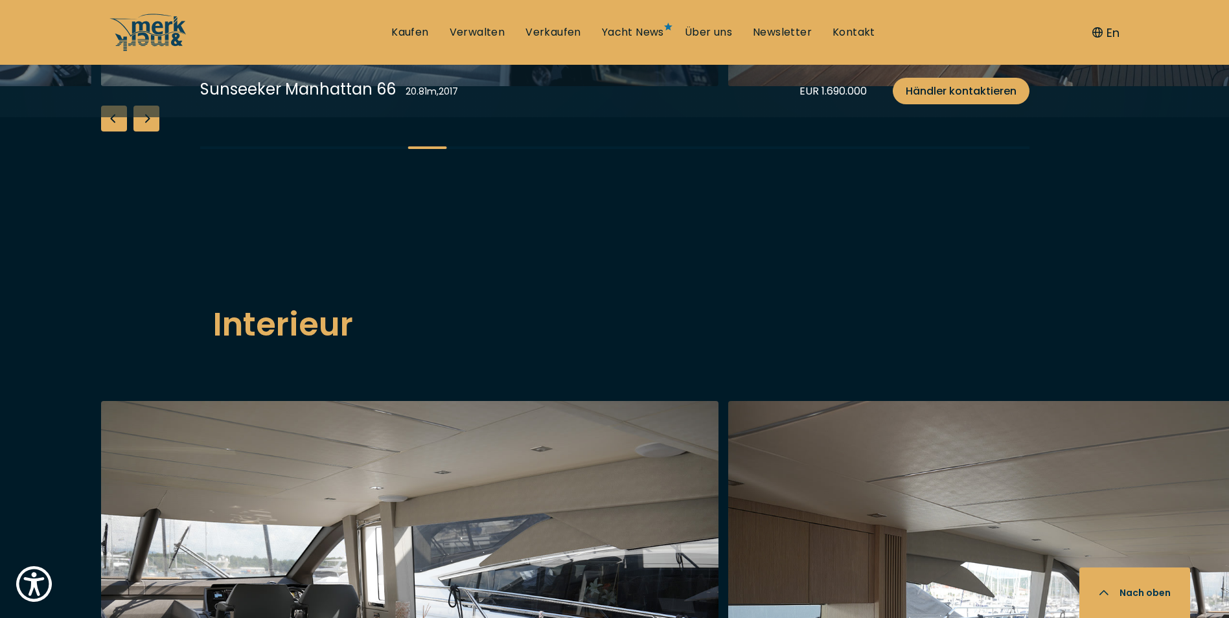
click at [153, 132] on div "Next slide" at bounding box center [146, 119] width 26 height 26
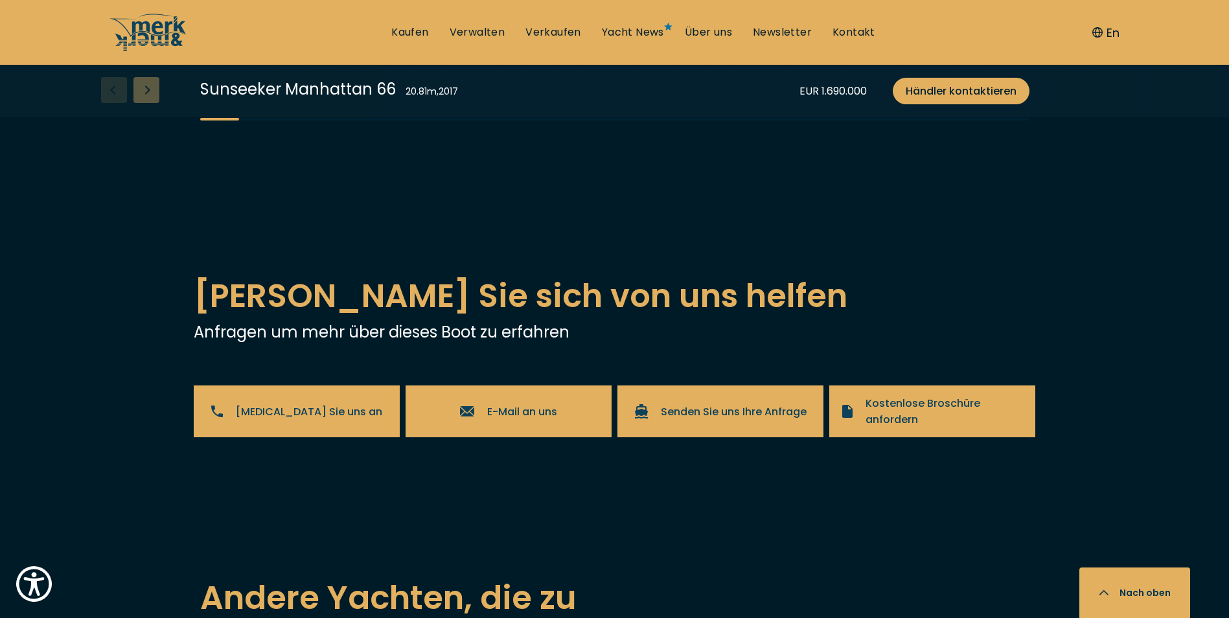
scroll to position [2268, 0]
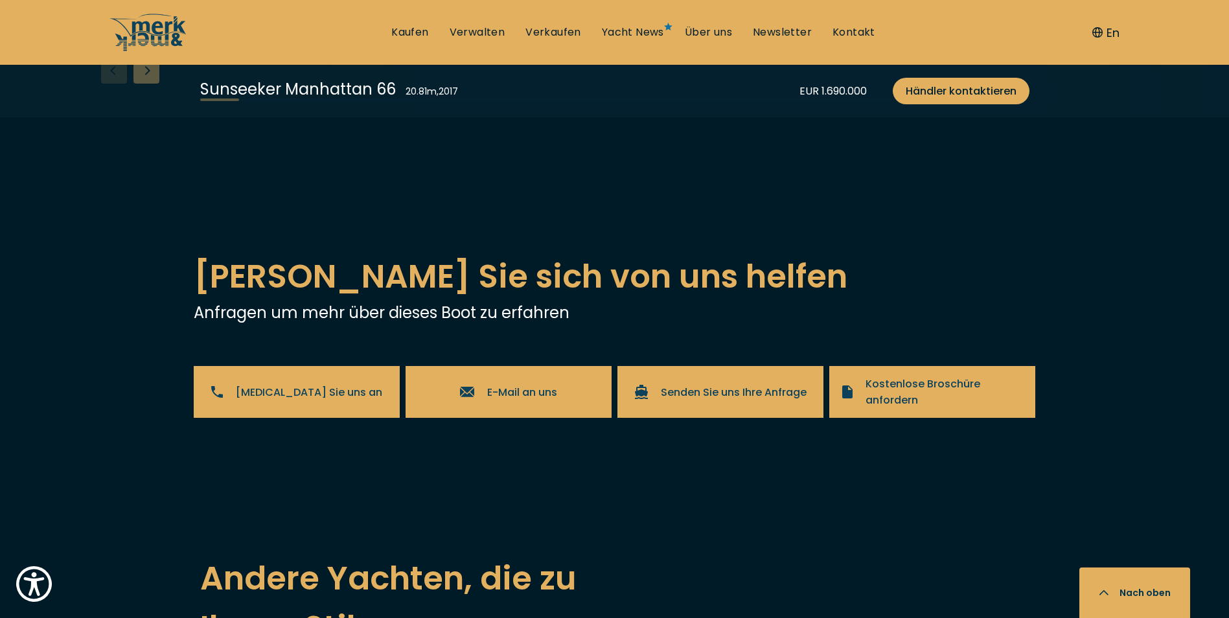
click at [150, 84] on div "Next slide" at bounding box center [146, 71] width 26 height 26
click at [152, 84] on div "Next slide" at bounding box center [146, 71] width 26 height 26
click at [154, 84] on div "Next slide" at bounding box center [146, 71] width 26 height 26
click at [155, 84] on div "Next slide" at bounding box center [146, 71] width 26 height 26
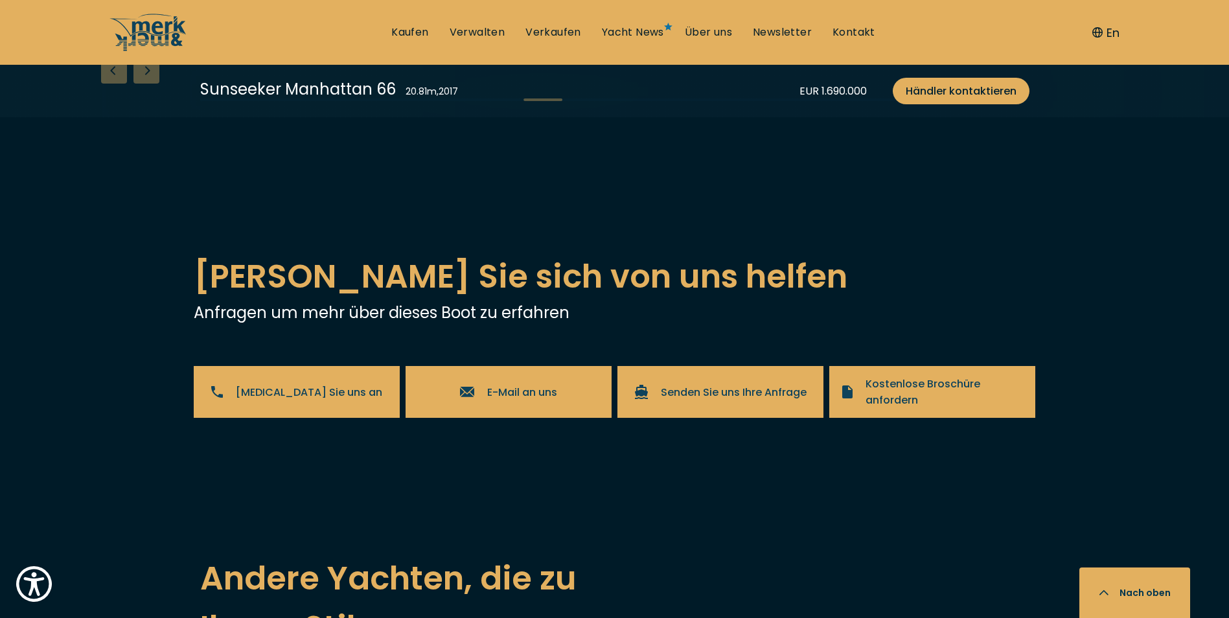
click at [155, 84] on div "Next slide" at bounding box center [146, 71] width 26 height 26
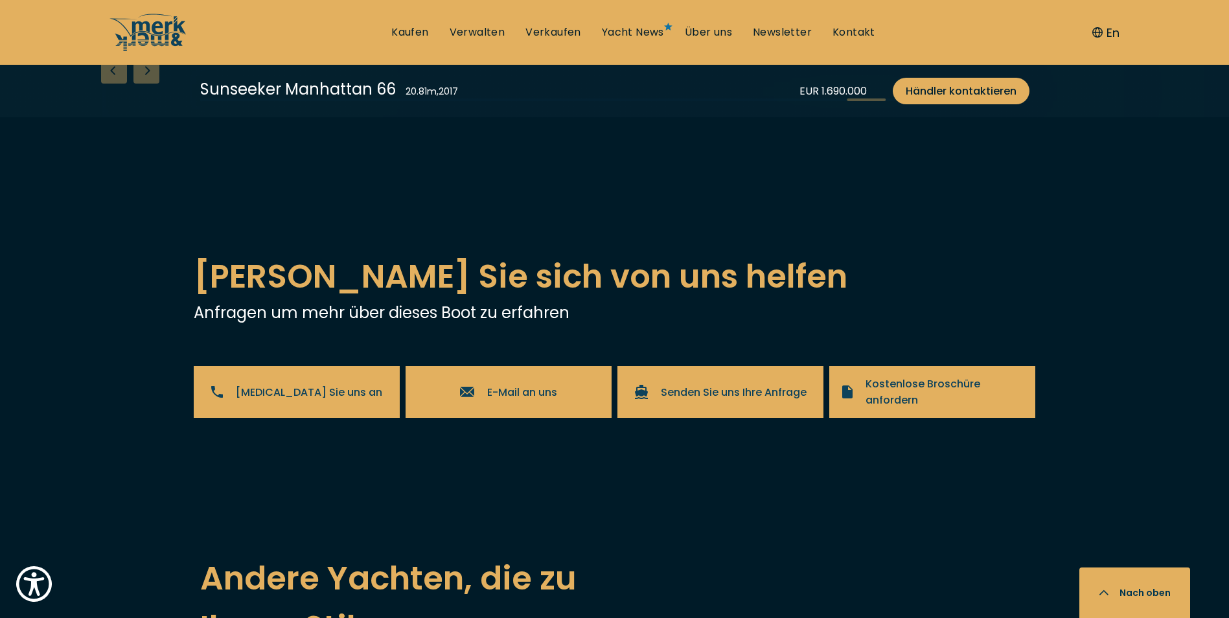
click at [155, 84] on div "Next slide" at bounding box center [146, 71] width 26 height 26
